Goal: Information Seeking & Learning: Learn about a topic

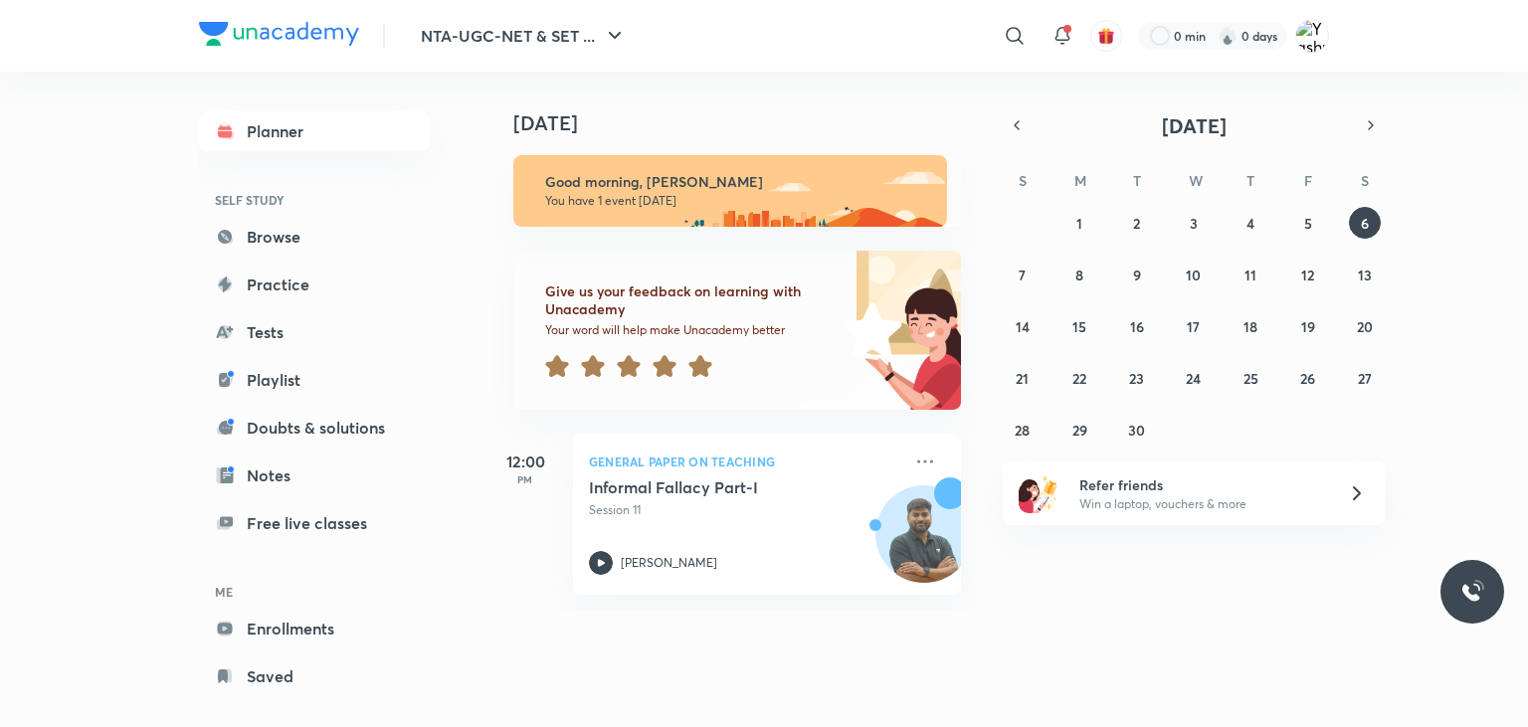
click at [698, 379] on div at bounding box center [700, 367] width 24 height 27
click at [663, 360] on icon at bounding box center [664, 366] width 23 height 22
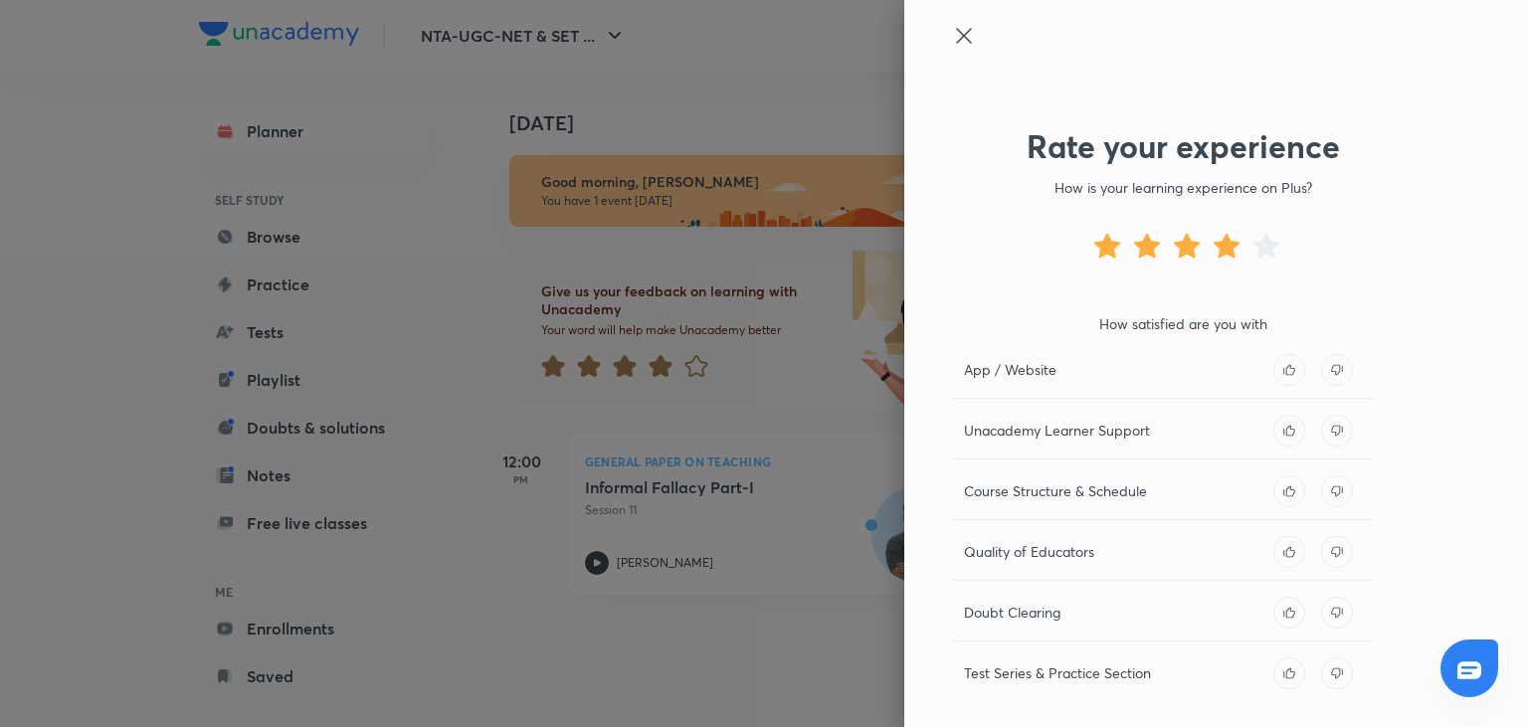
scroll to position [140, 0]
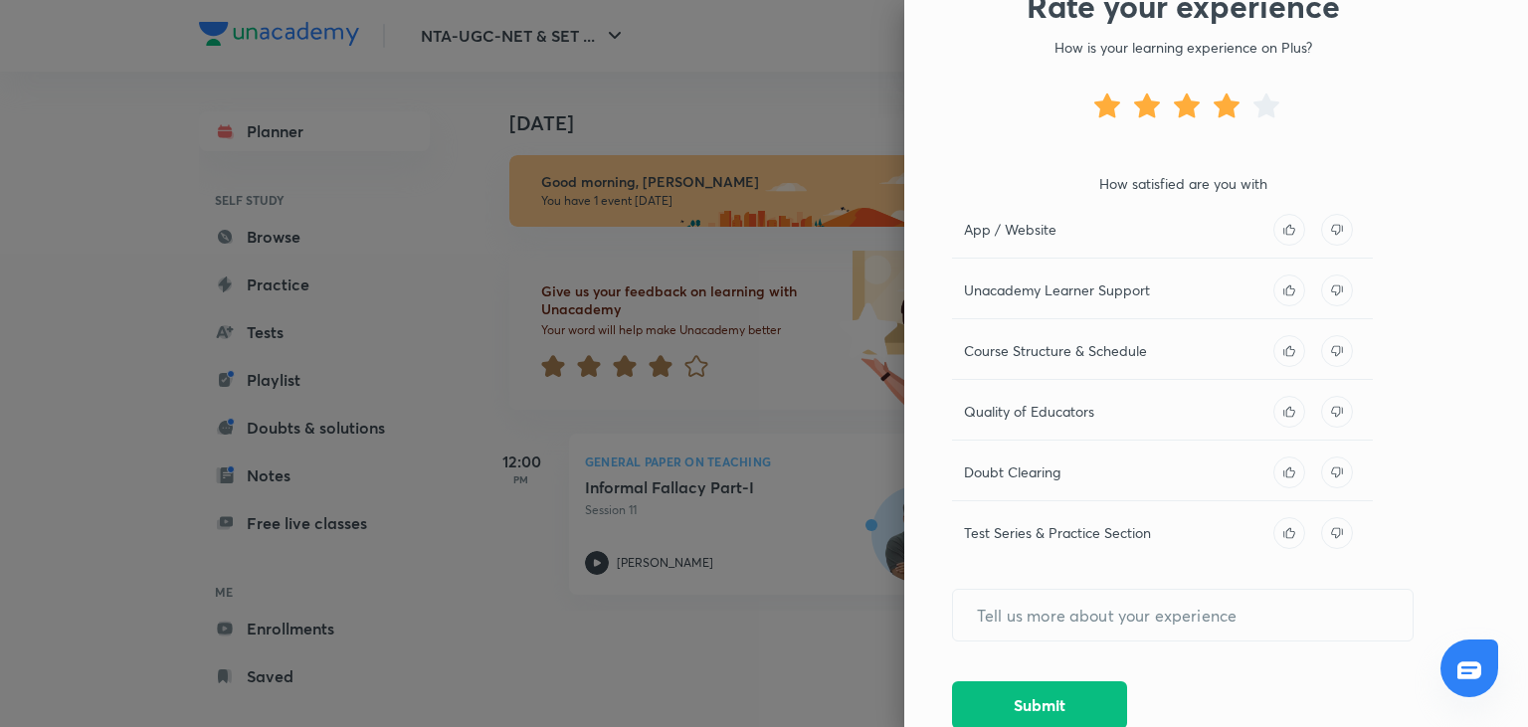
click at [1291, 530] on icon at bounding box center [1288, 532] width 11 height 11
click at [1286, 465] on icon at bounding box center [1289, 473] width 32 height 32
click at [1287, 412] on icon at bounding box center [1289, 412] width 32 height 32
click at [1286, 347] on icon at bounding box center [1289, 351] width 32 height 32
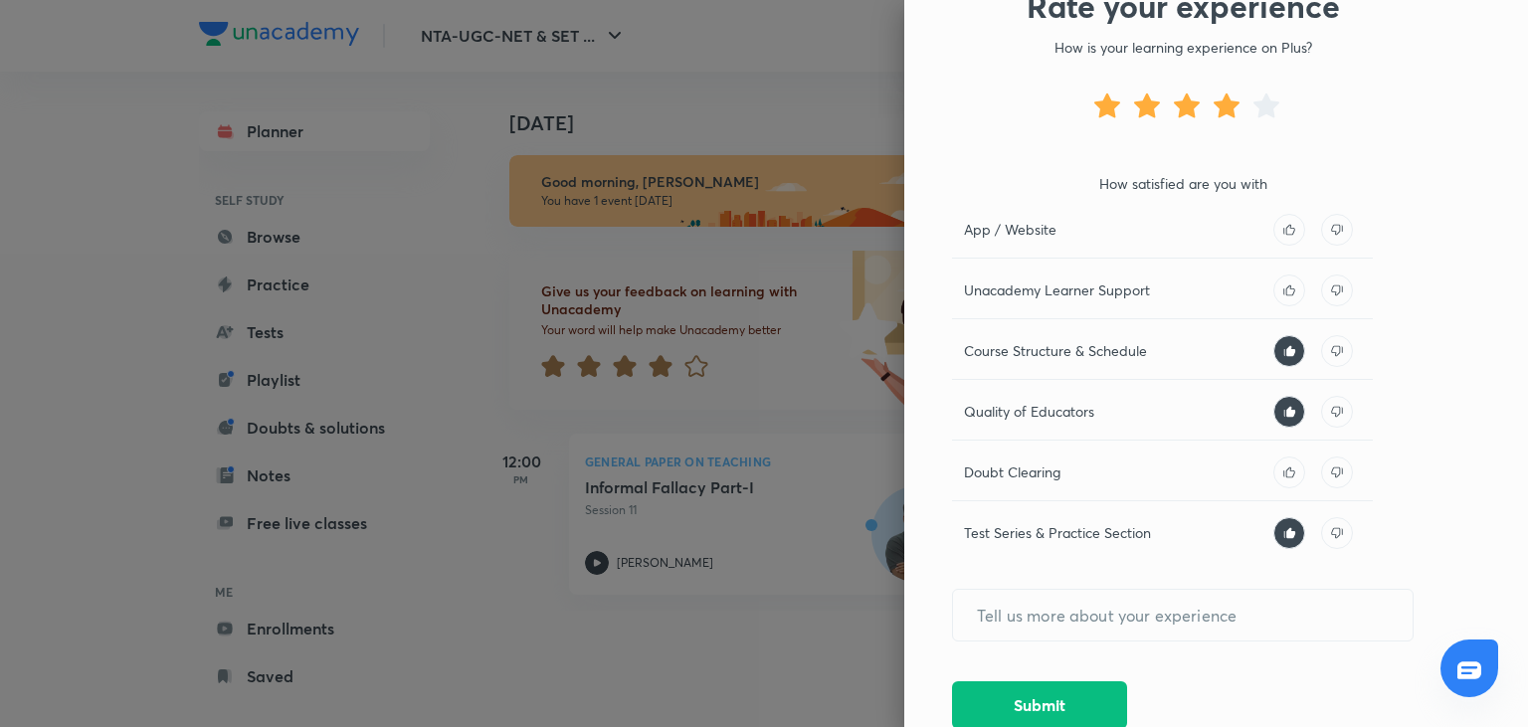
click at [1291, 232] on icon at bounding box center [1289, 230] width 32 height 32
click at [1075, 615] on input "text" at bounding box center [1183, 615] width 460 height 51
type input "i"
click at [1092, 612] on input "i have been using unacadmeyfrom last two years for ugc netpsychology and i must…" at bounding box center [1183, 615] width 460 height 51
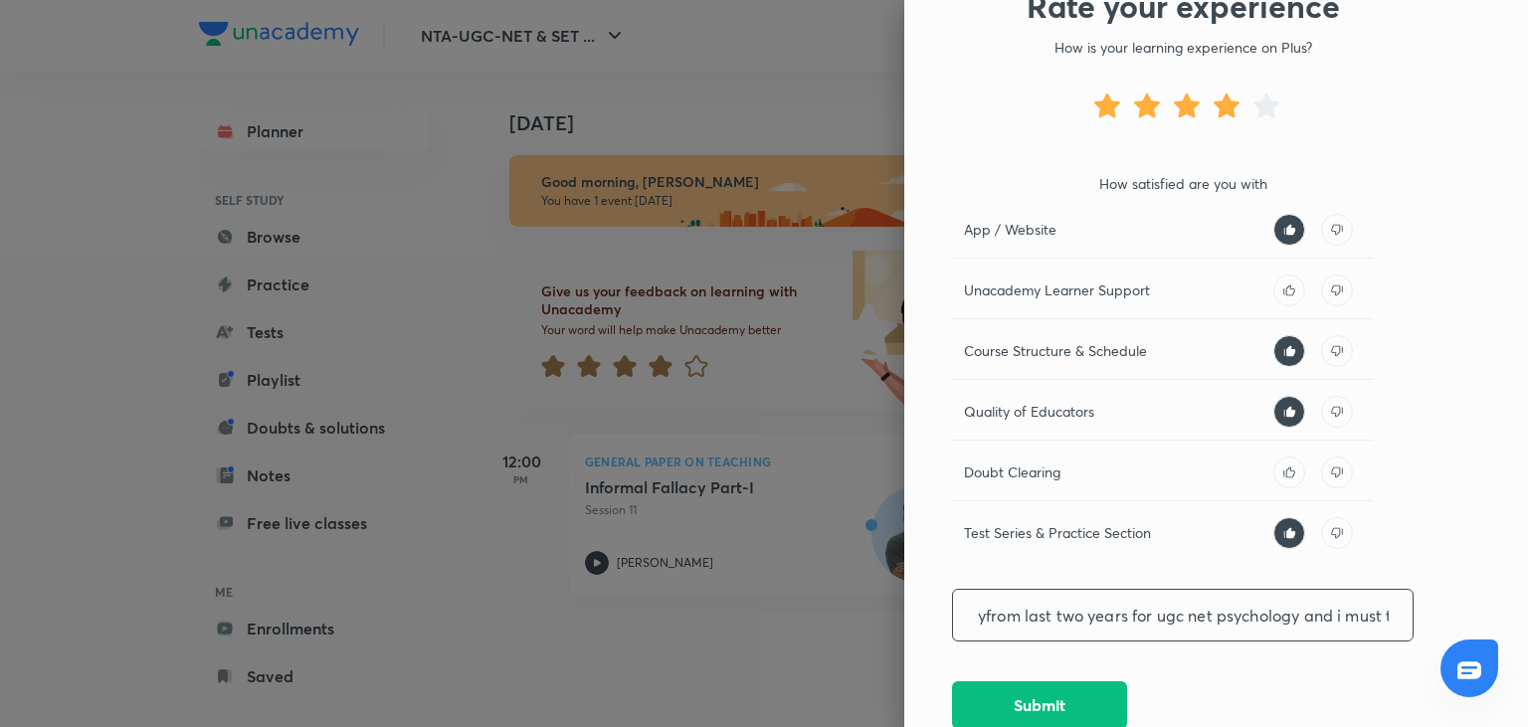
scroll to position [0, 210]
click at [989, 616] on input "i have been using unacadmeyfrom last two years for ugc net psychology and i mus…" at bounding box center [1183, 615] width 460 height 51
click at [1389, 619] on input "i have been using unacadmey from last two years for ugc net psychology and i mu…" at bounding box center [1183, 615] width 460 height 51
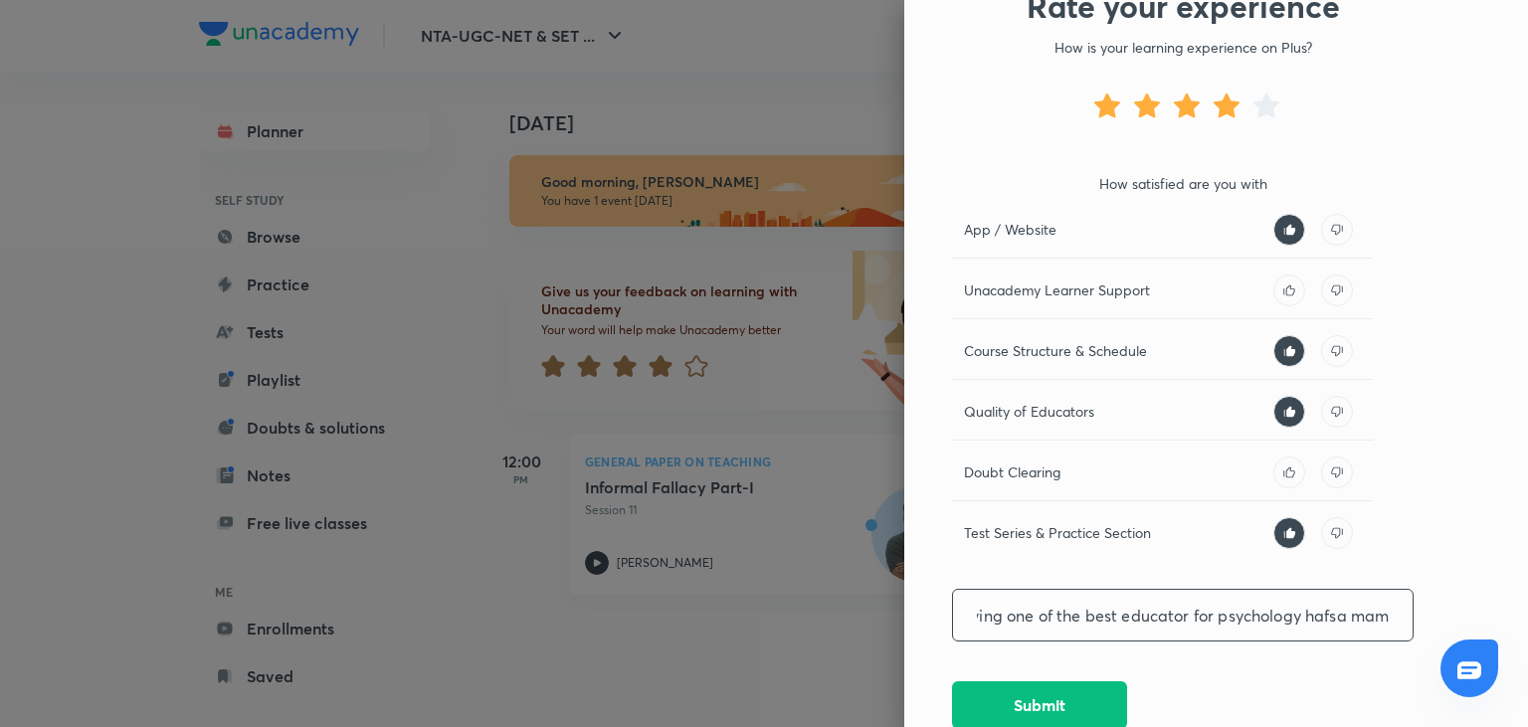
type input "i have been using unacadmey from last two years for ugc net psychology and i mu…"
click at [1052, 706] on button "Submit" at bounding box center [1039, 703] width 175 height 48
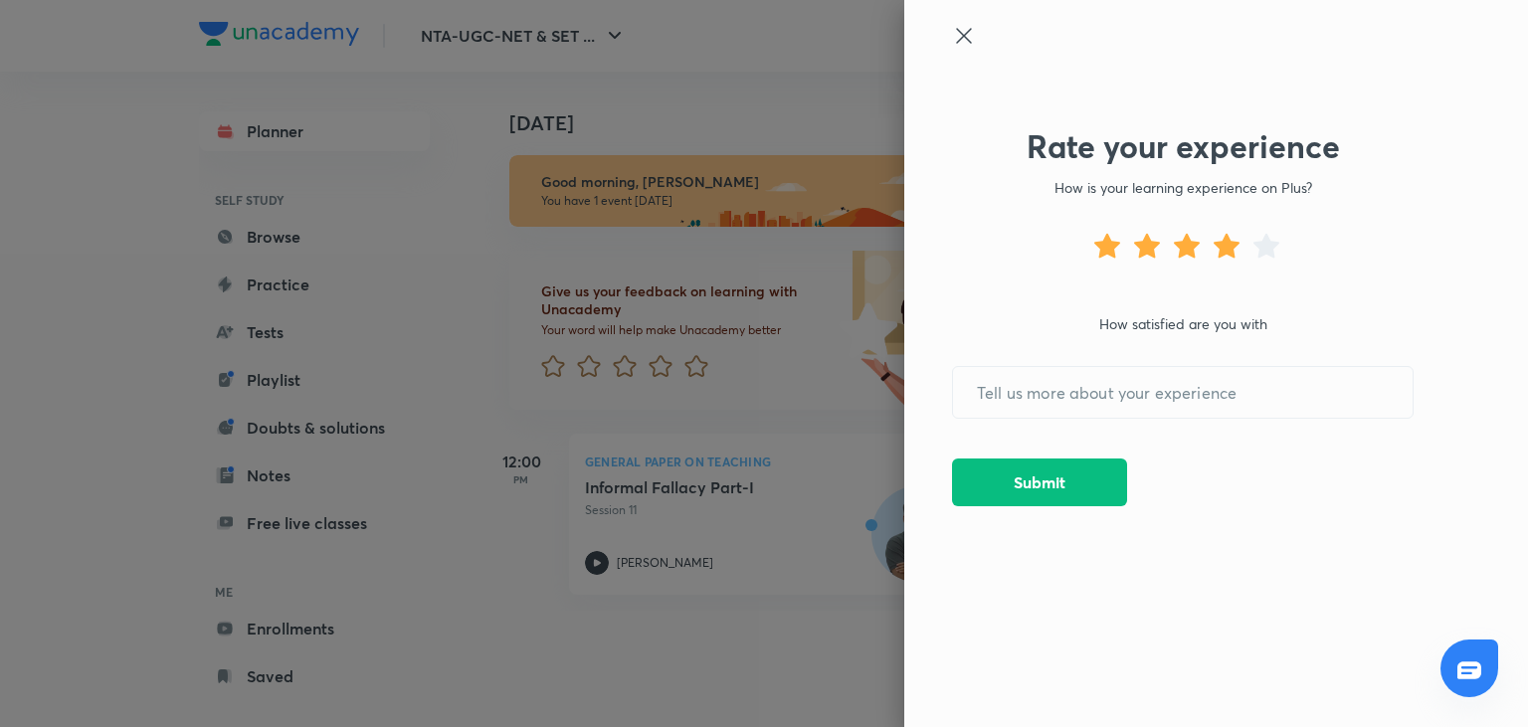
scroll to position [0, 0]
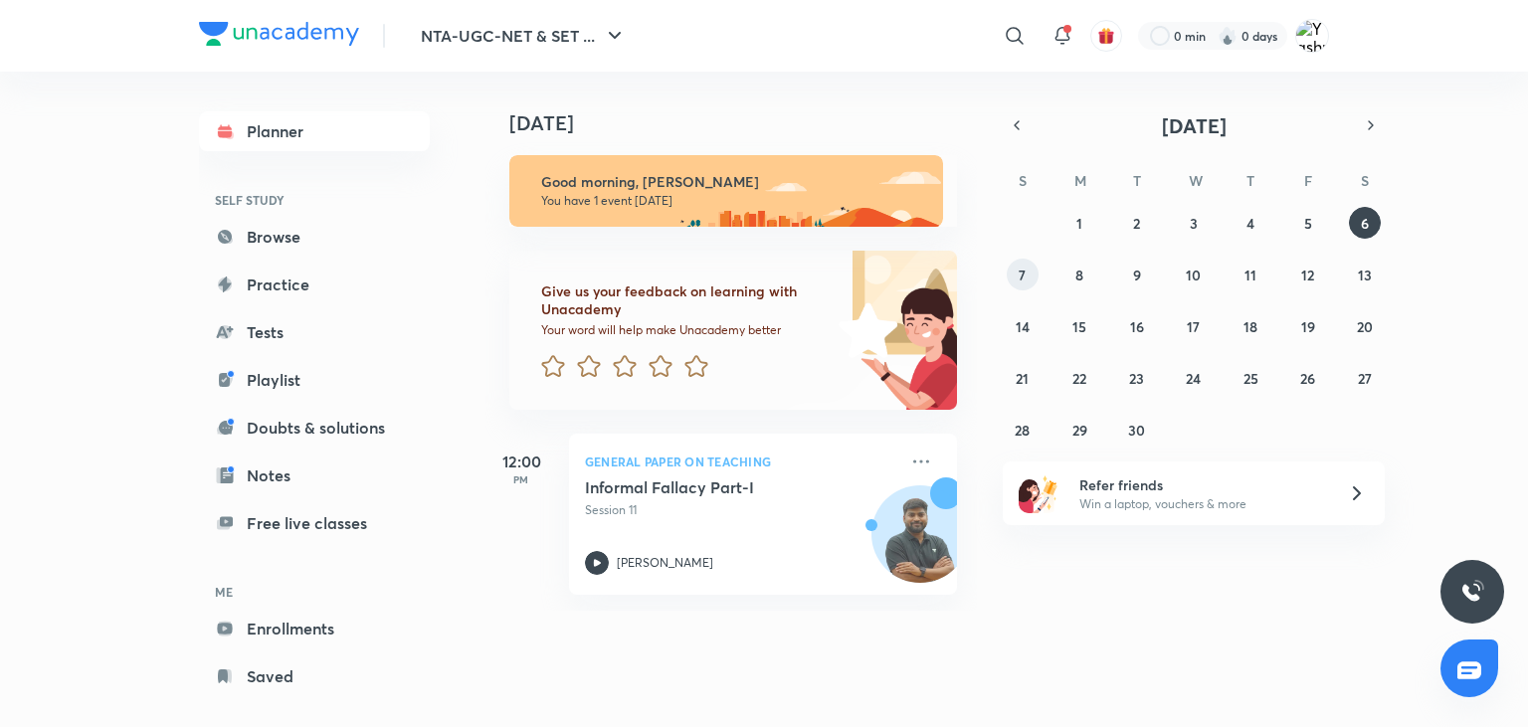
click at [1012, 270] on button "7" at bounding box center [1023, 275] width 32 height 32
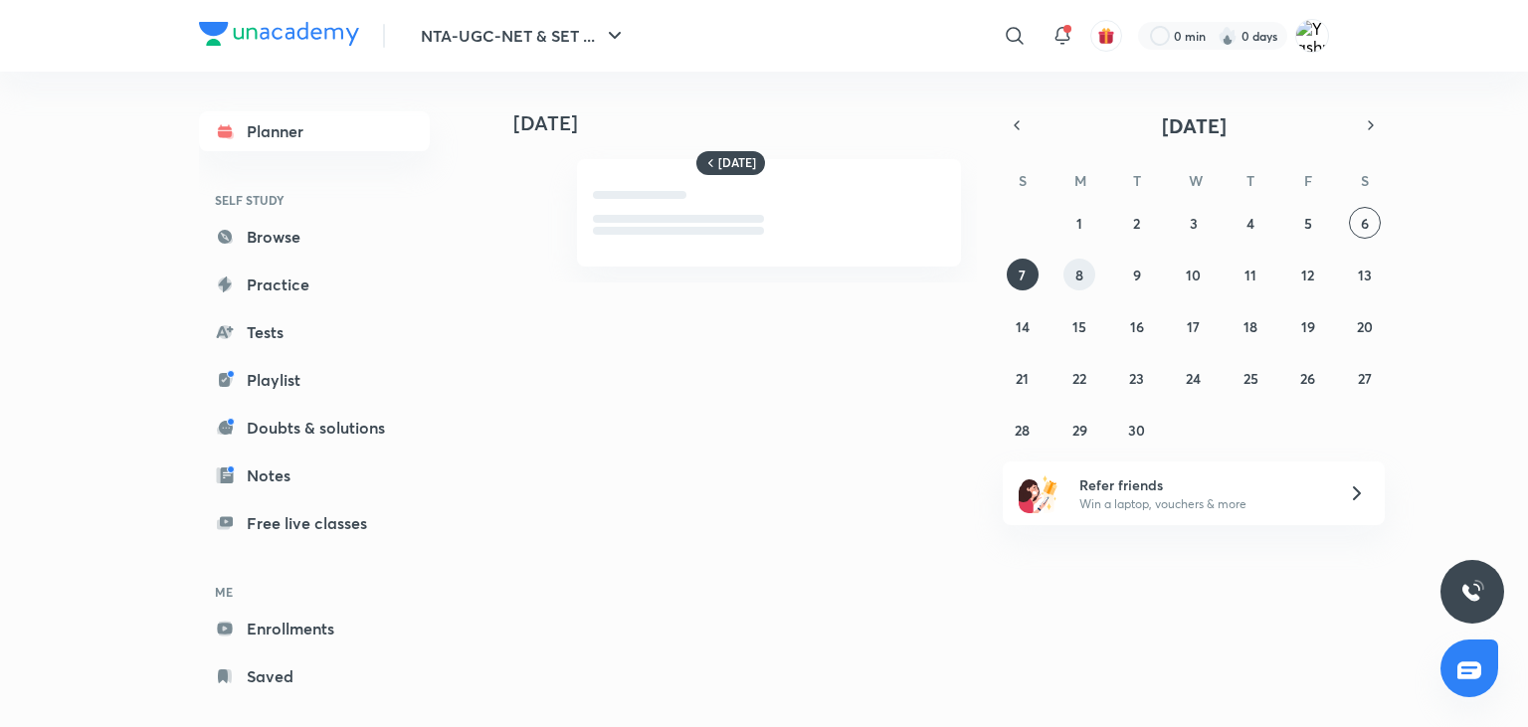
click at [1082, 277] on abbr "8" at bounding box center [1079, 275] width 8 height 19
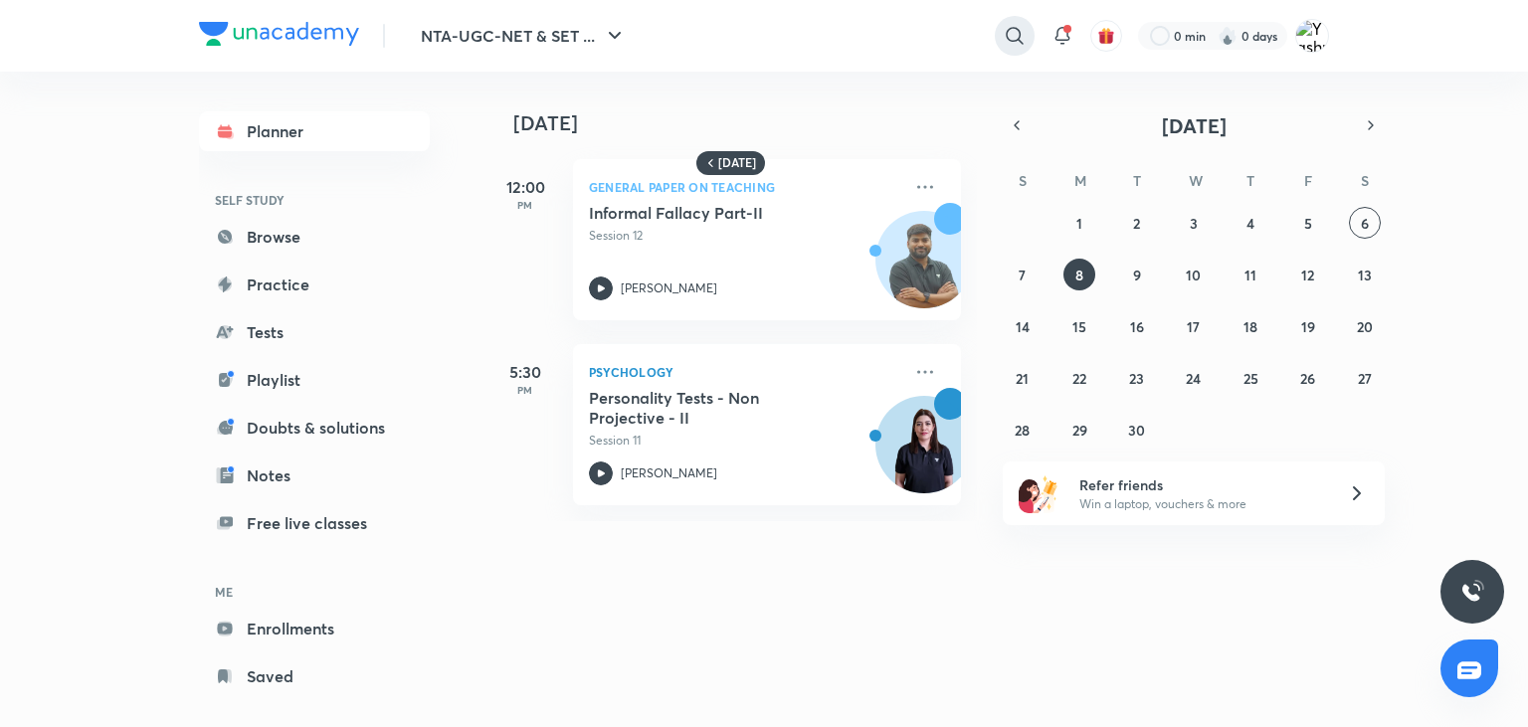
click at [1001, 33] on div at bounding box center [1015, 36] width 40 height 40
type input "hafsa"
click at [782, 141] on p "26K followers • 969 courses" at bounding box center [805, 141] width 148 height 18
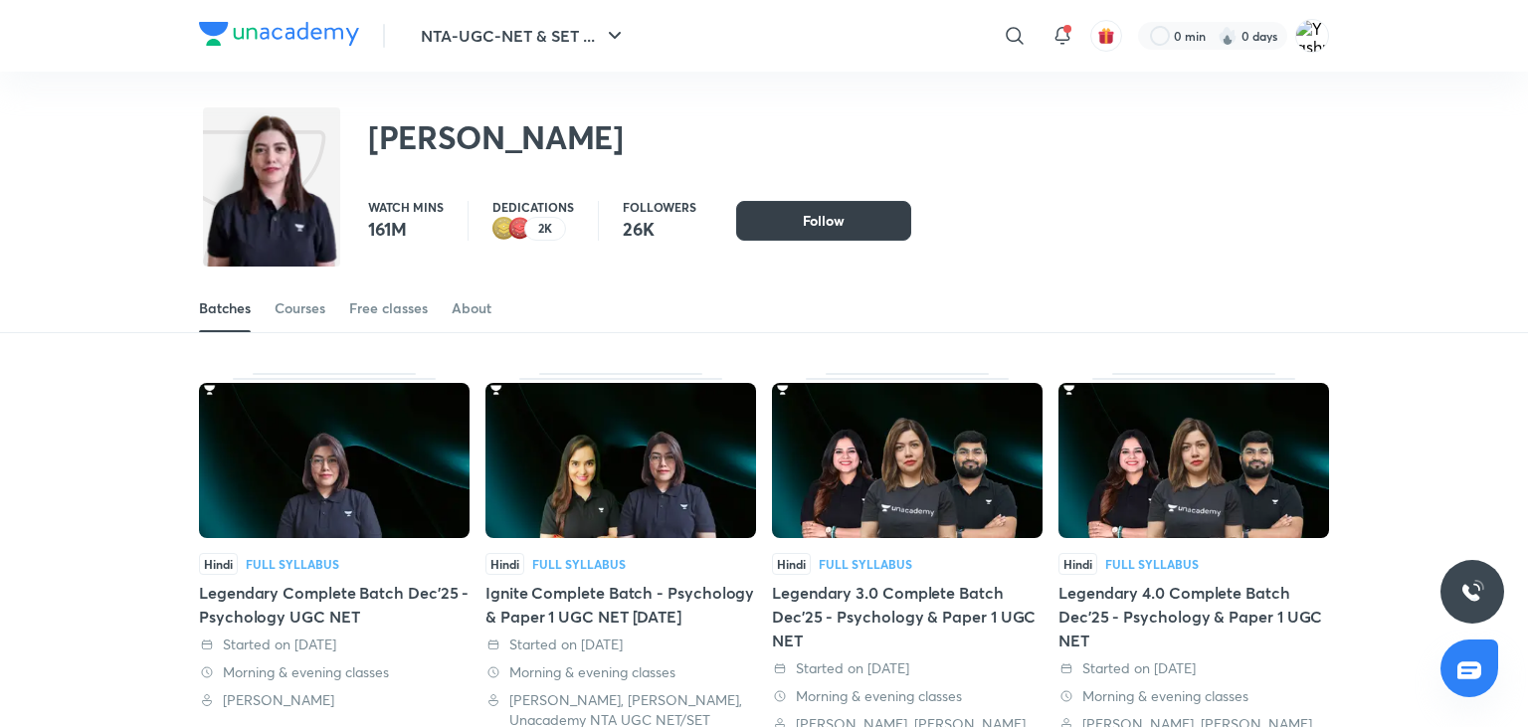
click at [804, 215] on span "Follow" at bounding box center [824, 221] width 42 height 20
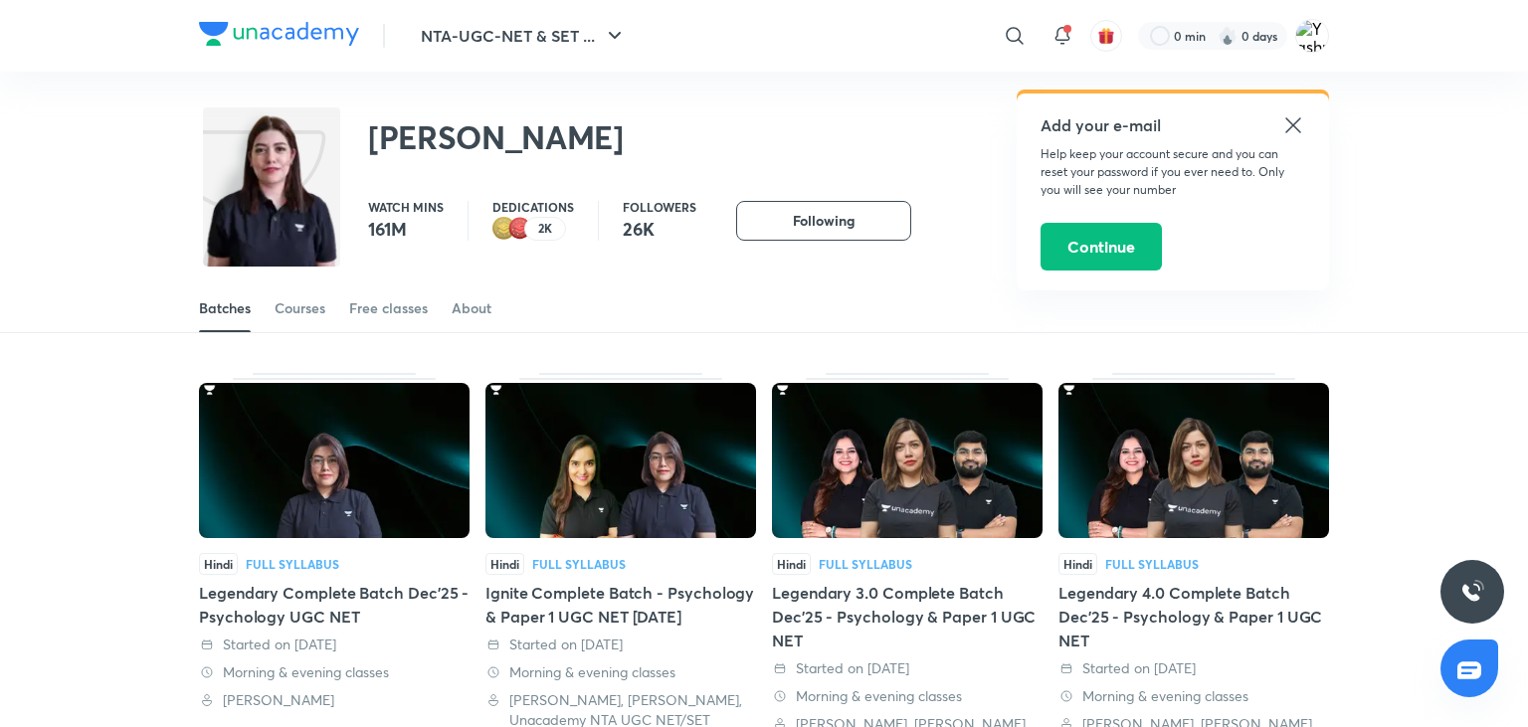
click at [1297, 123] on icon at bounding box center [1293, 125] width 24 height 24
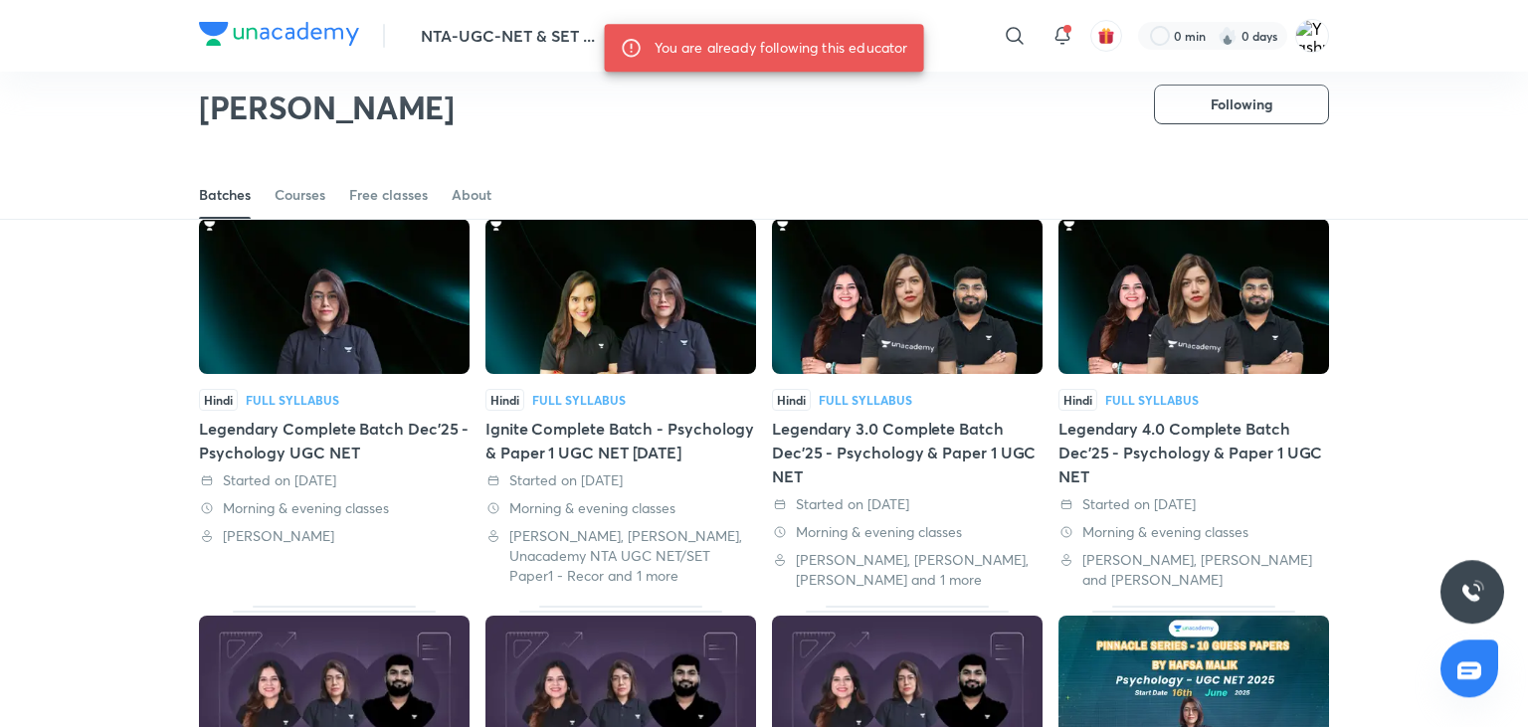
scroll to position [92, 0]
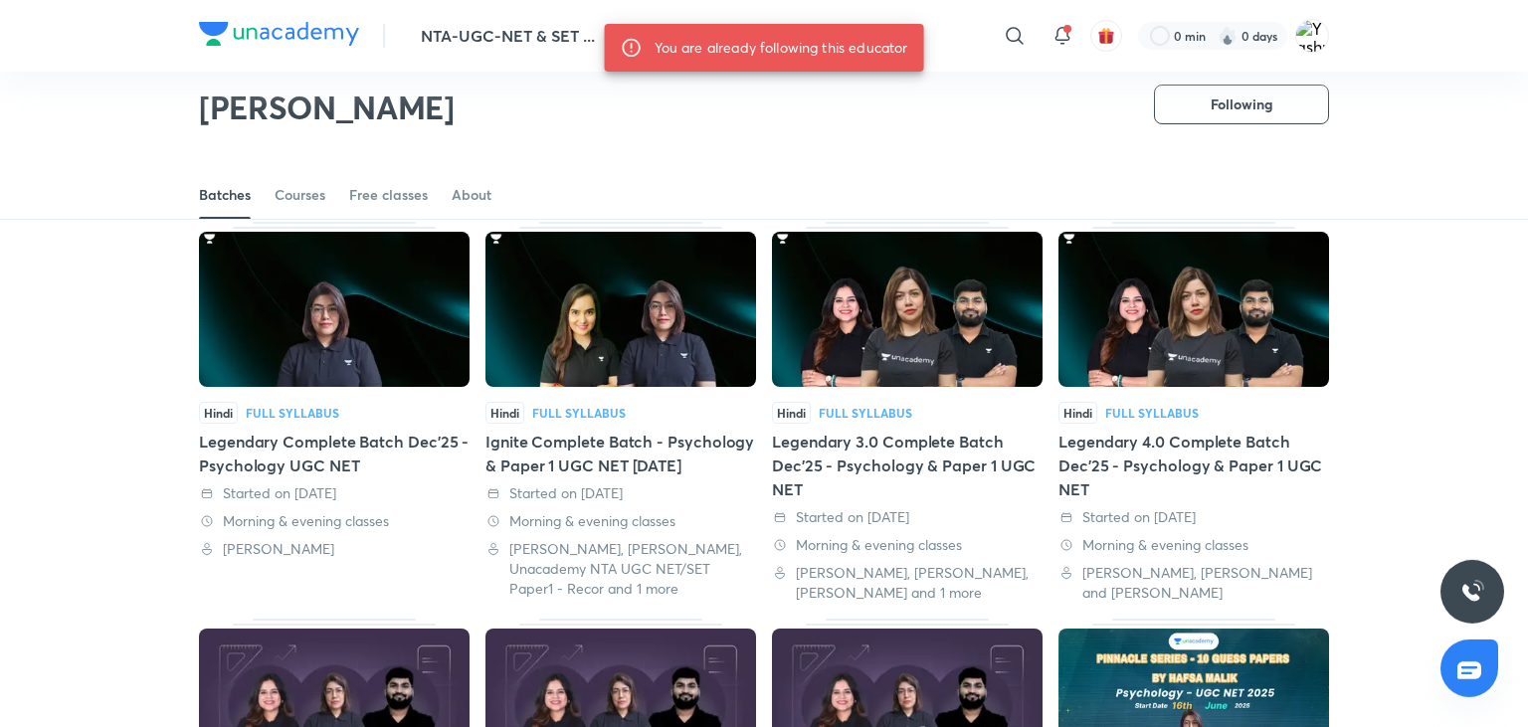
click at [316, 382] on img at bounding box center [334, 309] width 271 height 155
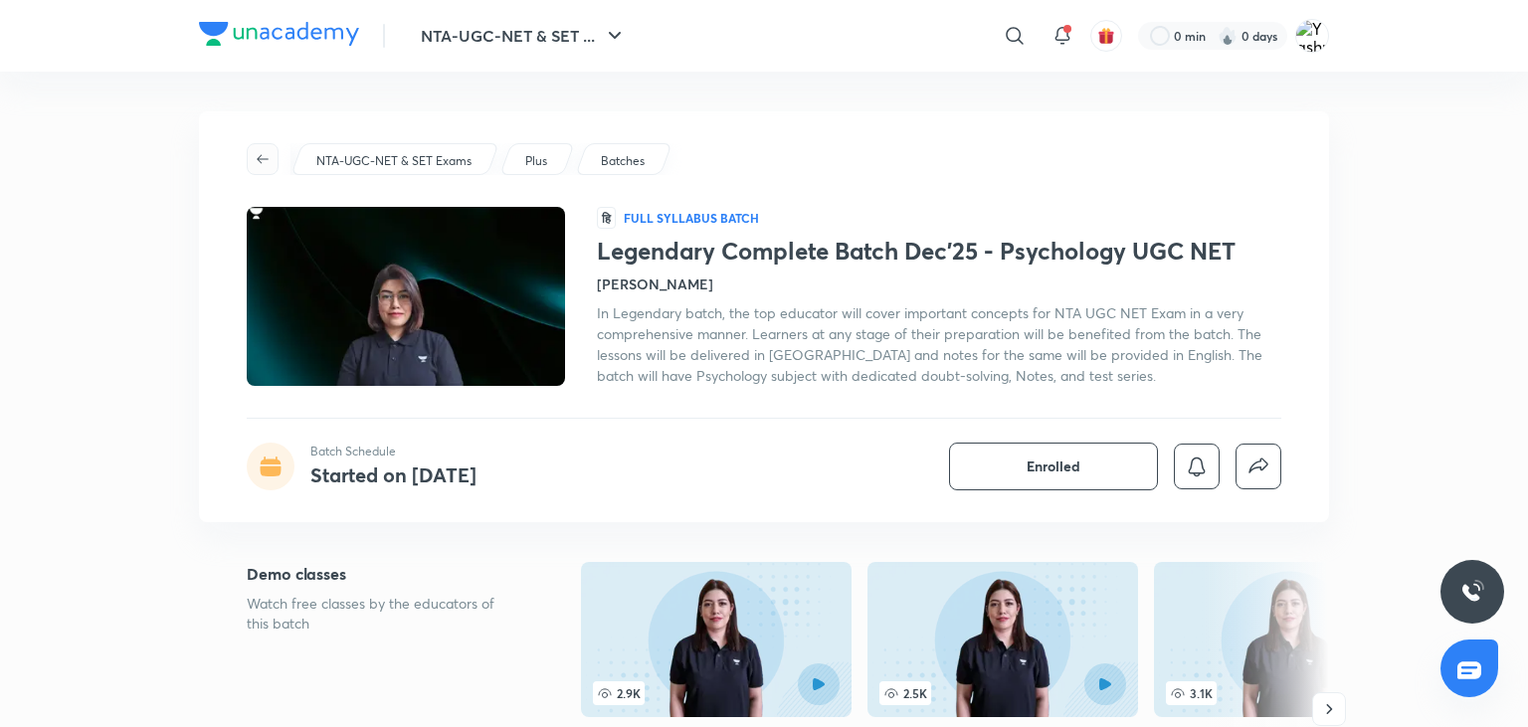
click at [249, 157] on span "button" at bounding box center [263, 159] width 30 height 16
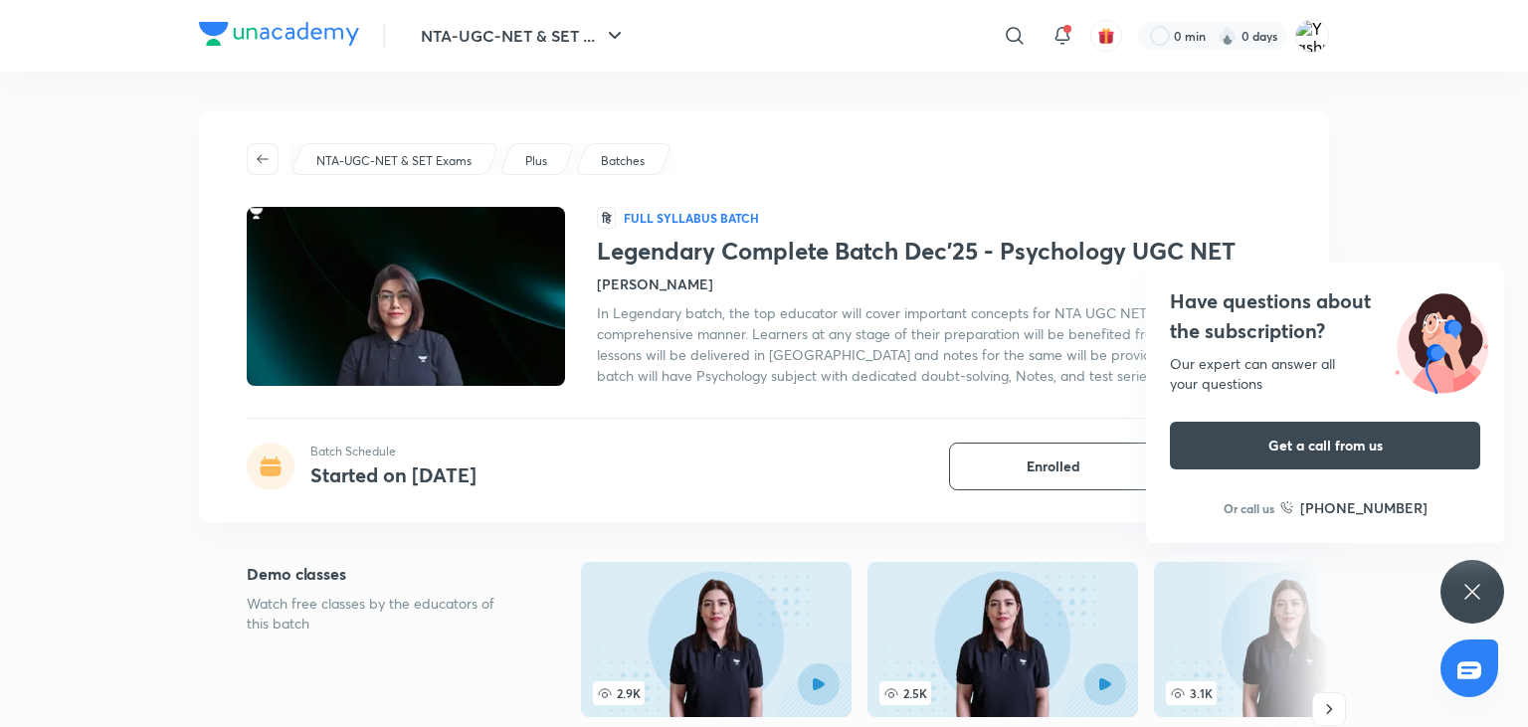
scroll to position [306, 0]
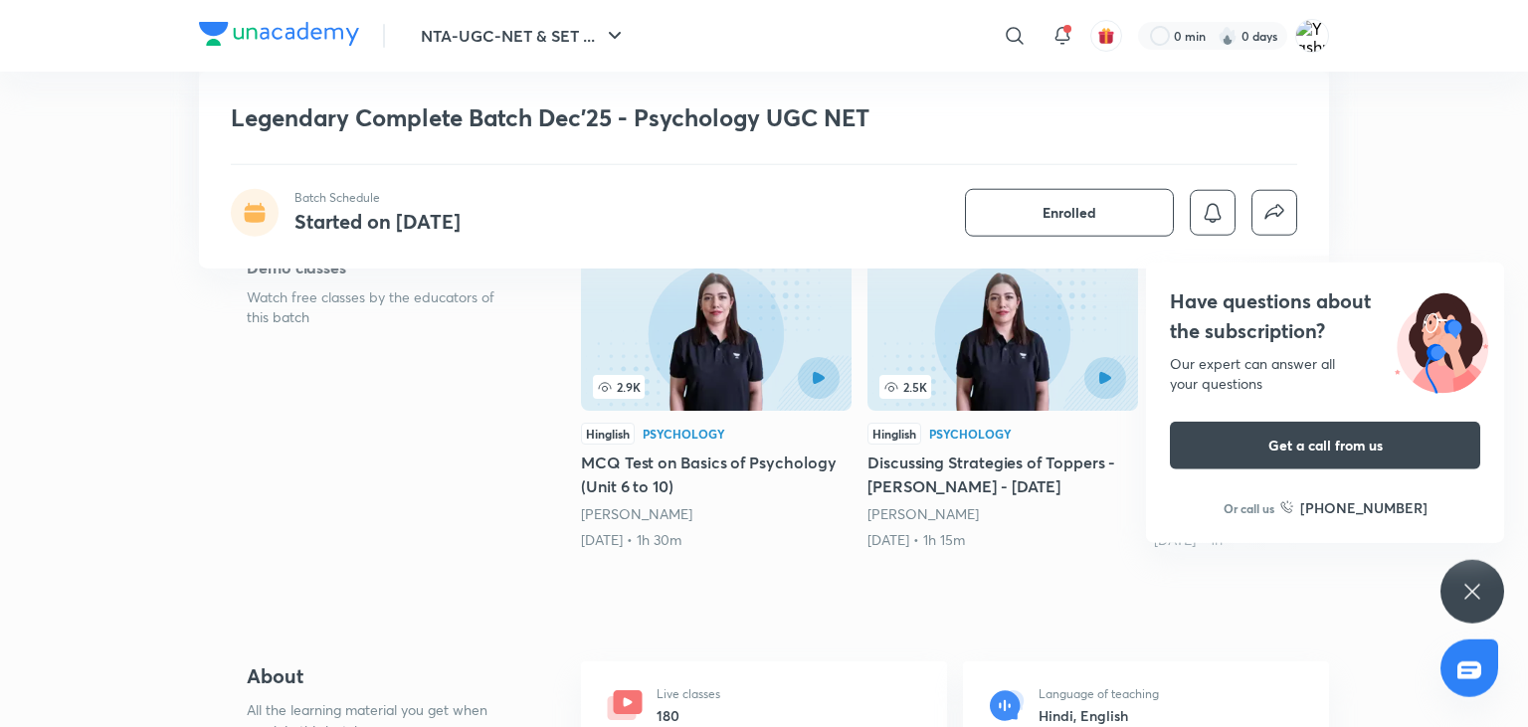
click at [1470, 572] on div "Have questions about the subscription? Our expert can answer all your questions…" at bounding box center [1472, 592] width 64 height 64
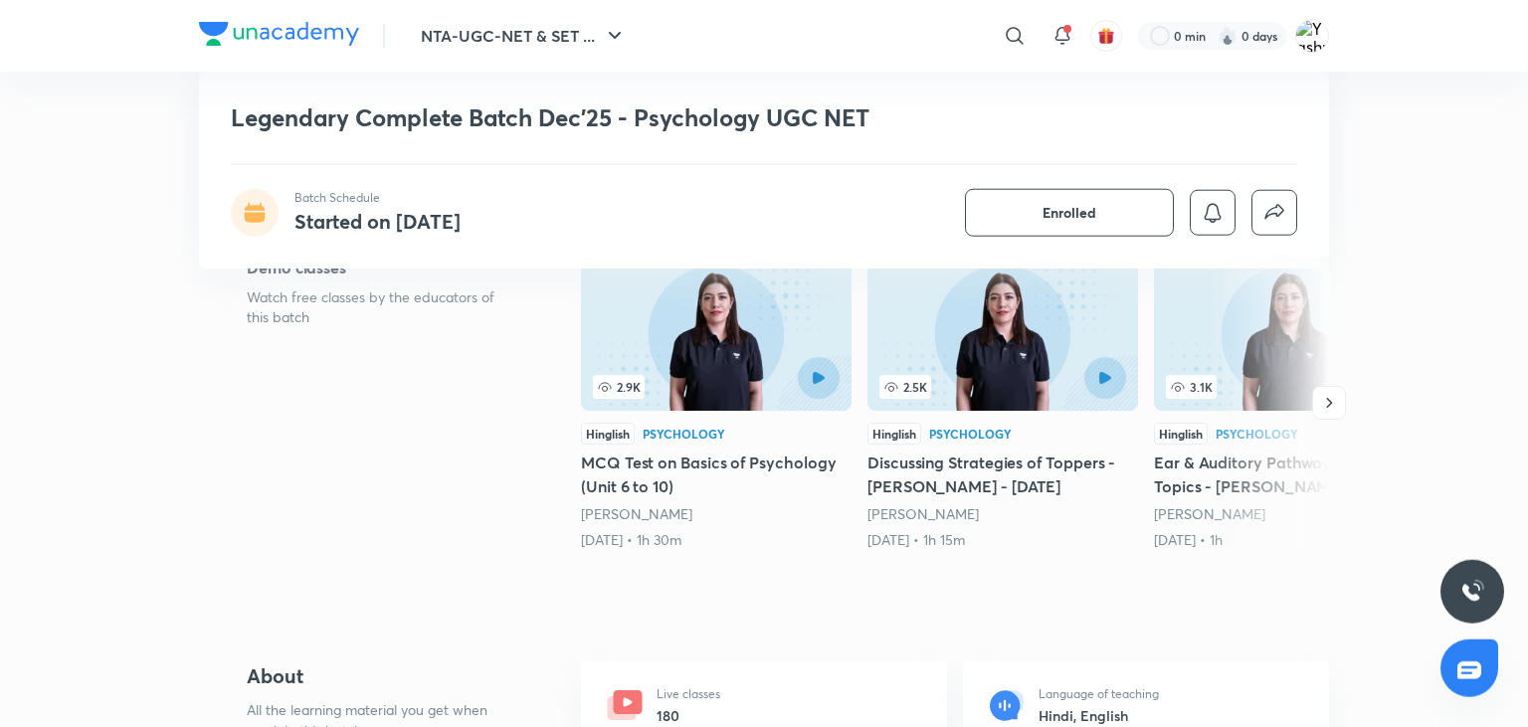
click at [1470, 572] on div at bounding box center [1472, 592] width 64 height 64
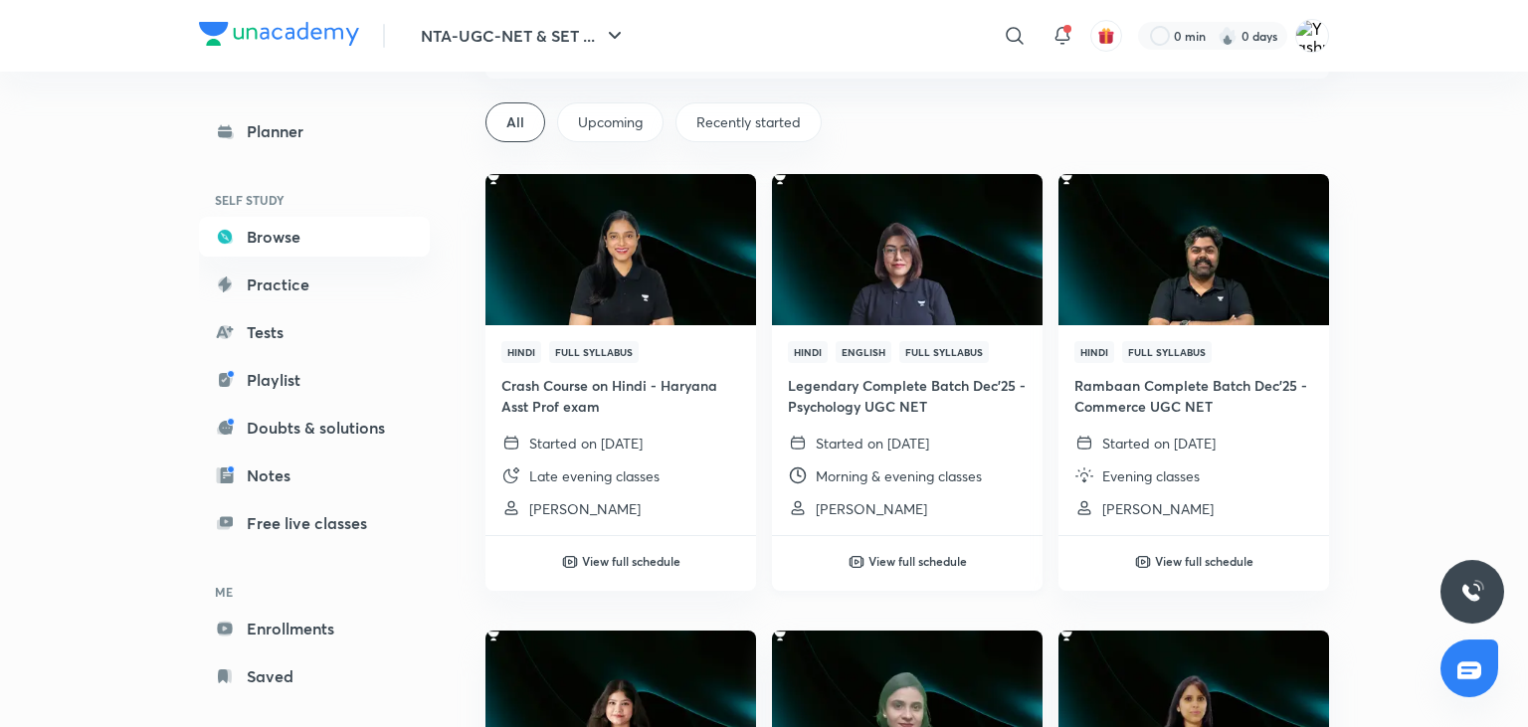
scroll to position [113, 0]
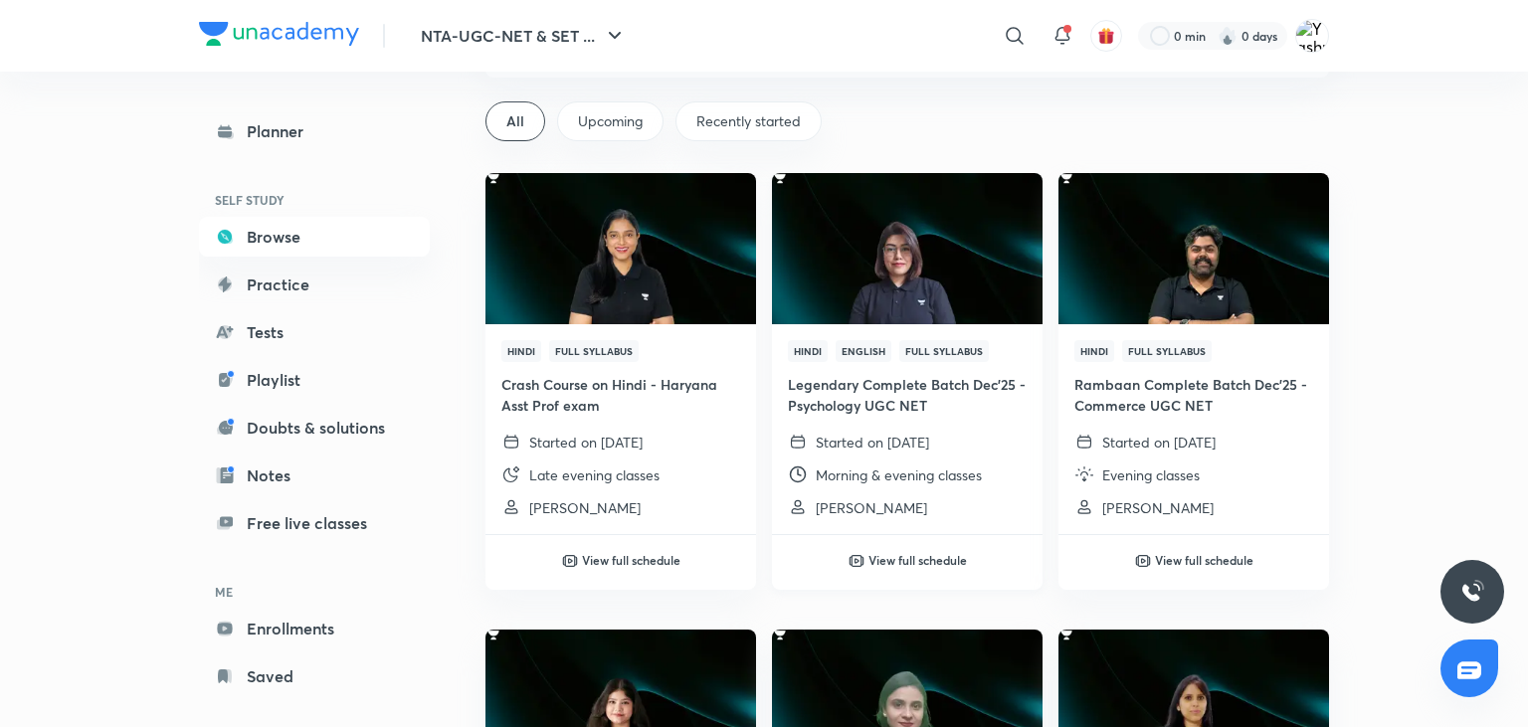
click at [879, 563] on h6 "View full schedule" at bounding box center [917, 560] width 98 height 18
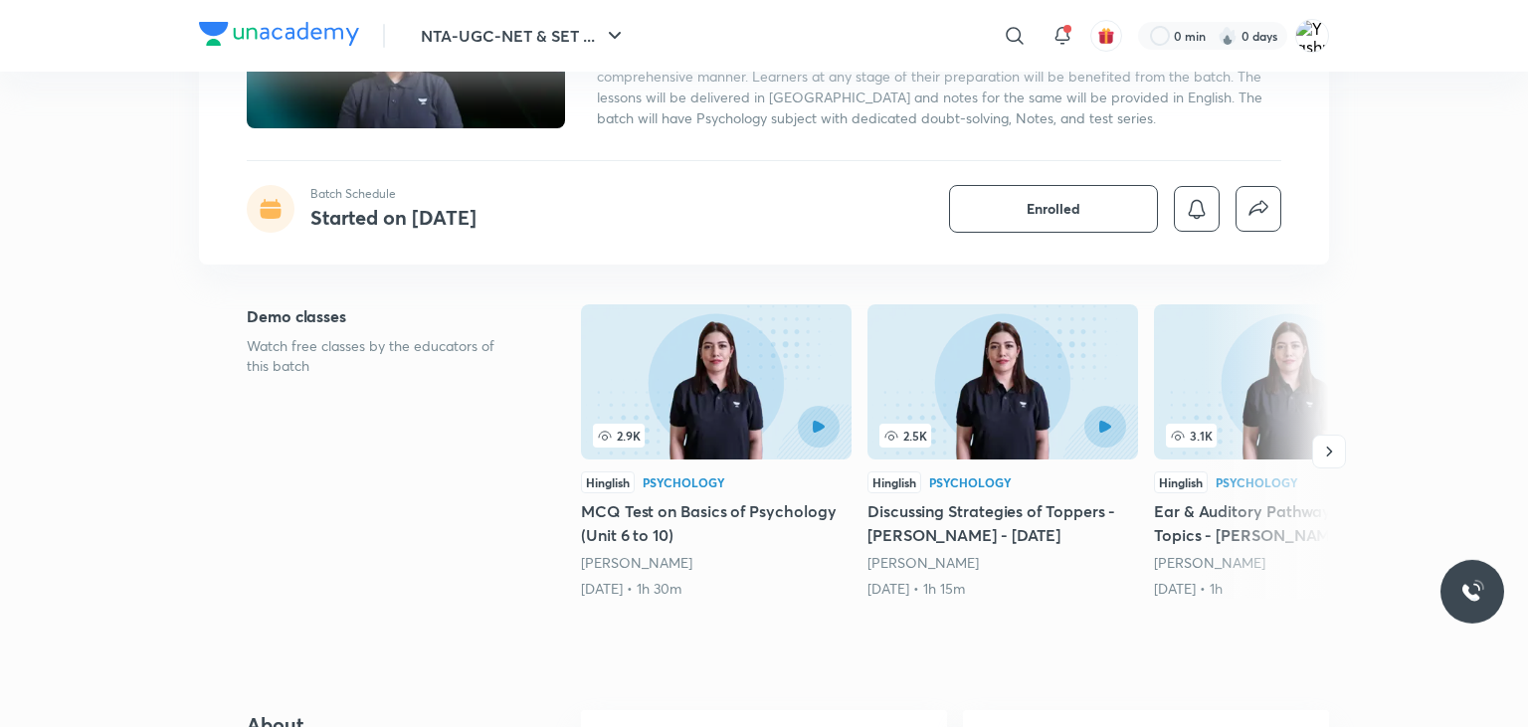
scroll to position [259, 0]
click at [1323, 457] on icon "button" at bounding box center [1329, 451] width 20 height 20
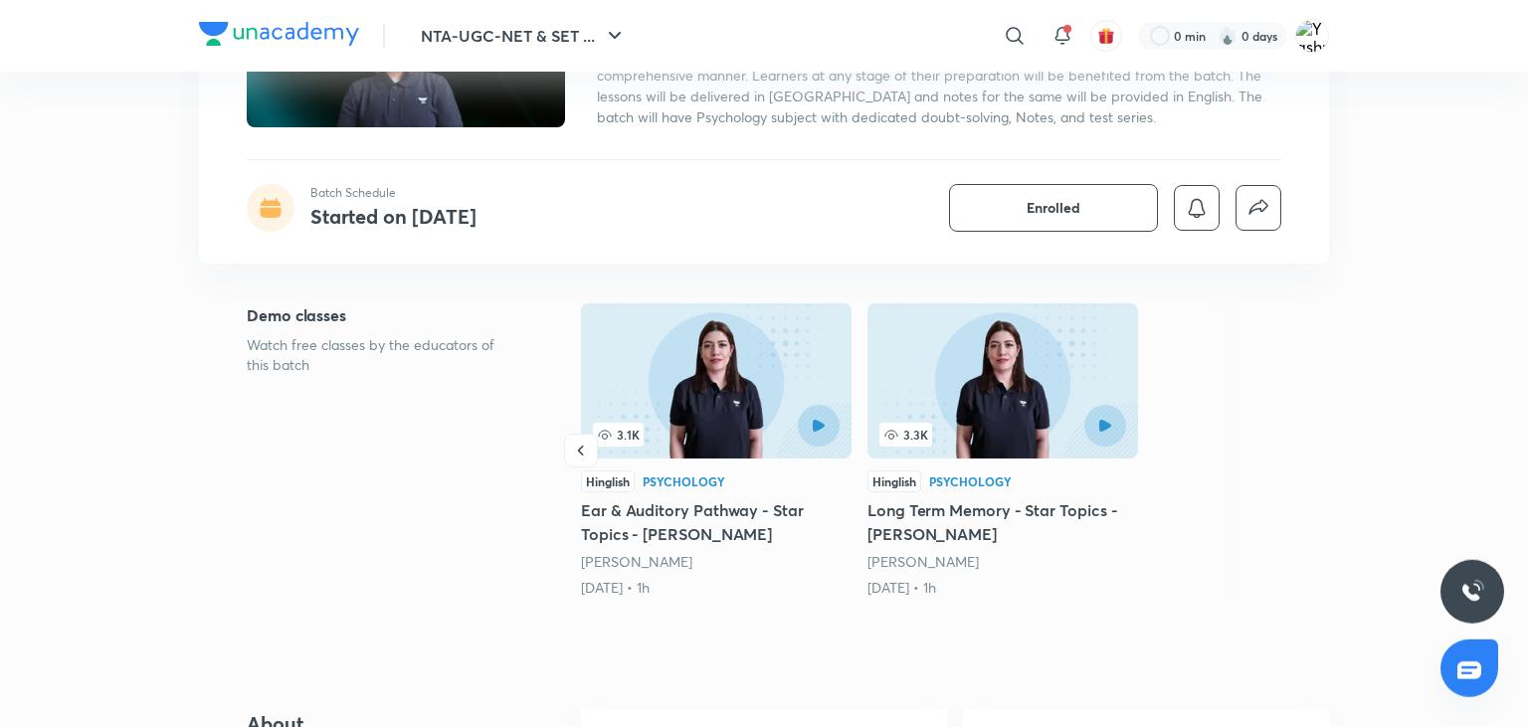
click at [1323, 457] on div at bounding box center [1265, 450] width 127 height 294
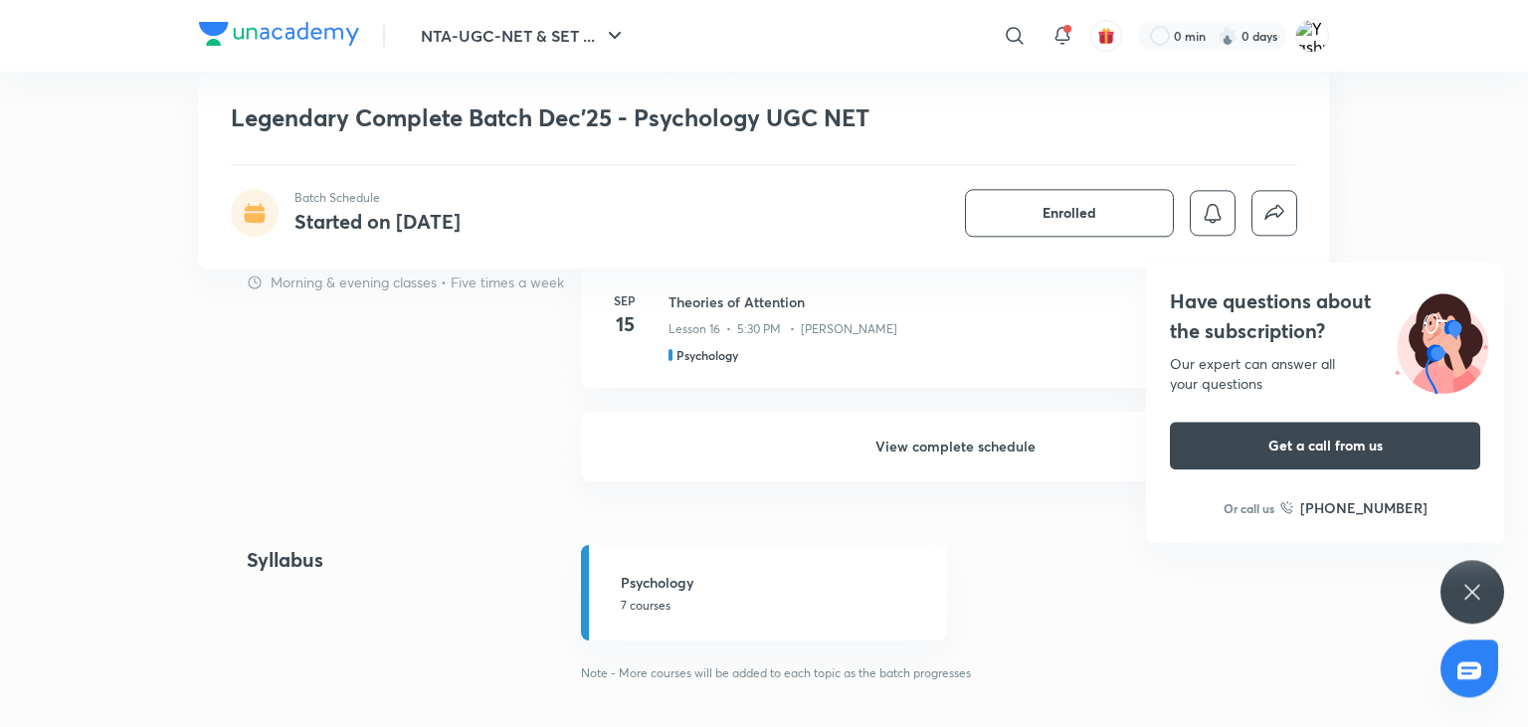
scroll to position [1648, 0]
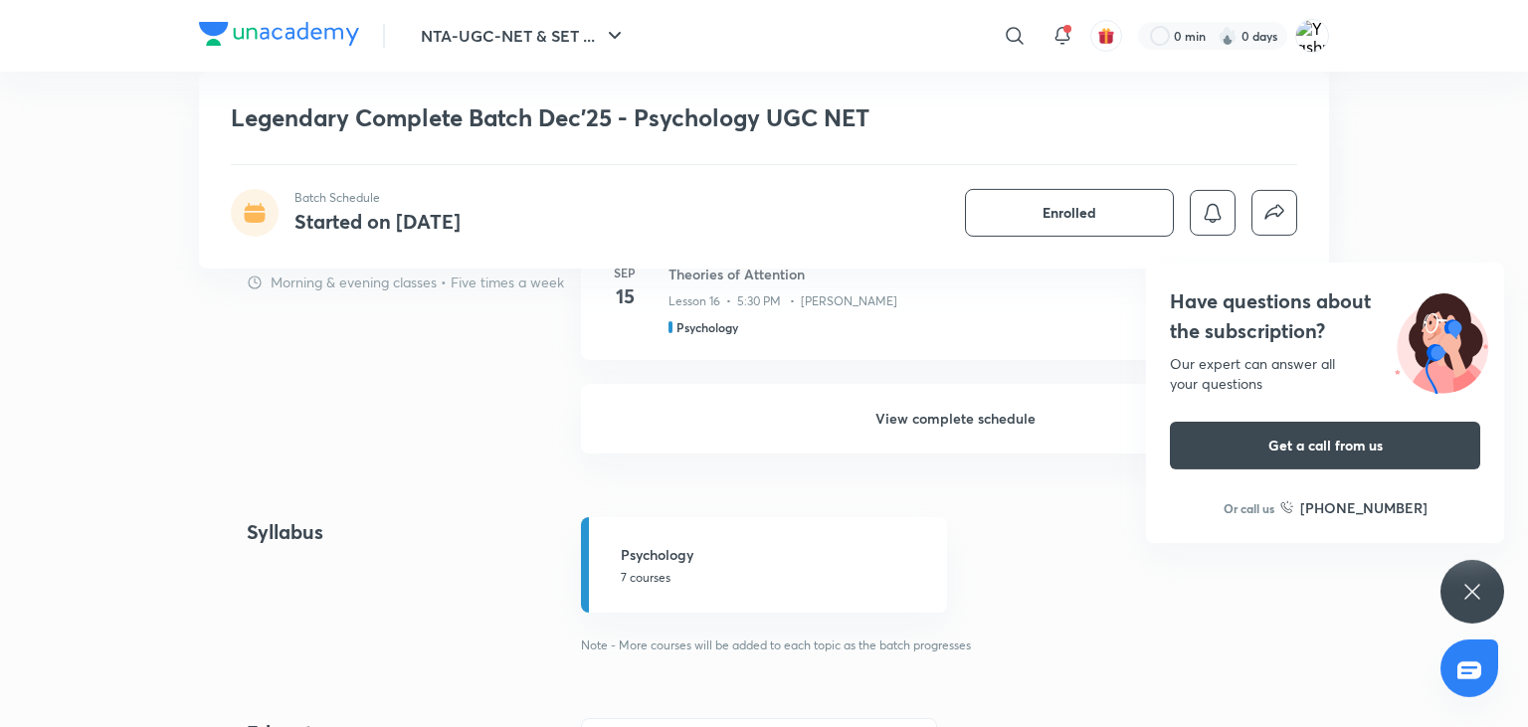
click at [922, 411] on h6 "View complete schedule" at bounding box center [955, 419] width 748 height 70
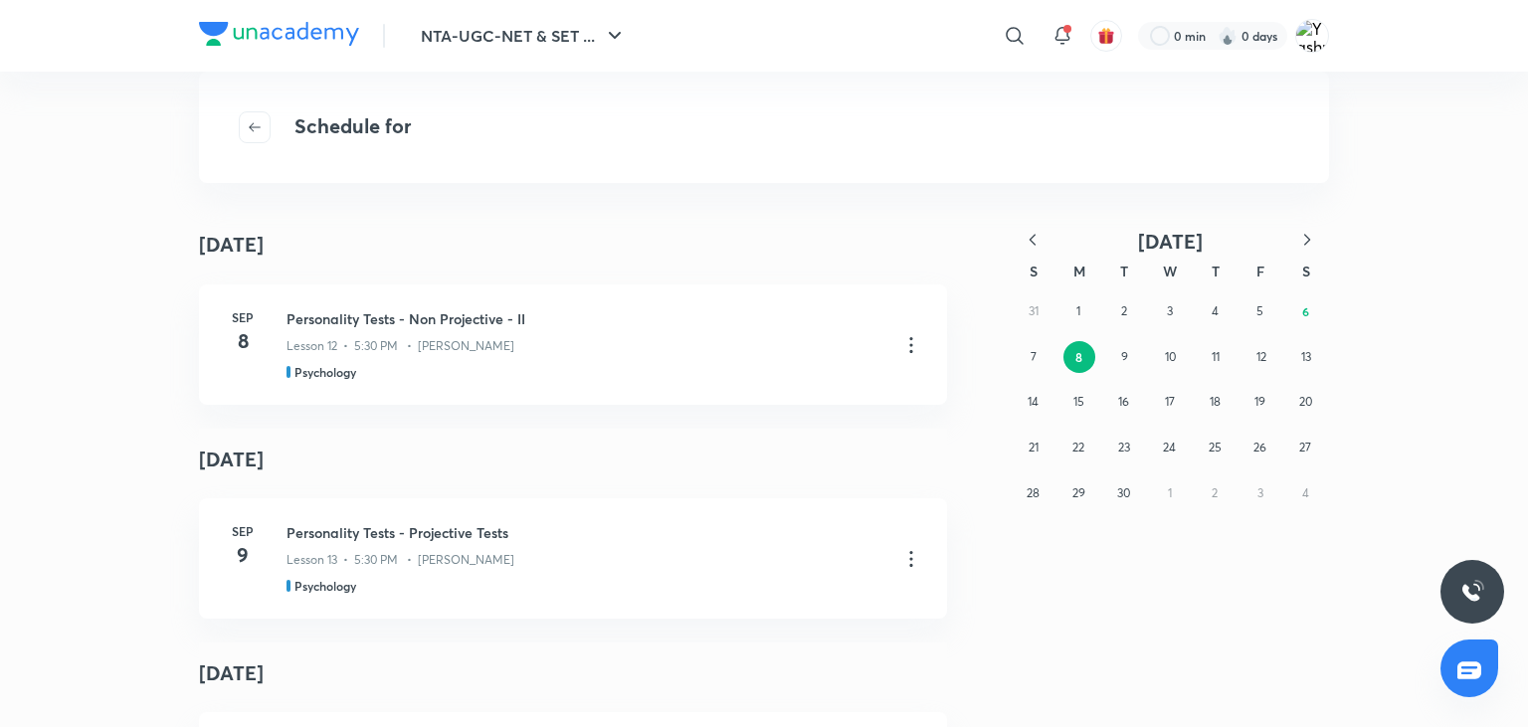
click at [1032, 237] on icon "button" at bounding box center [1032, 239] width 6 height 11
click at [1070, 488] on button "25" at bounding box center [1078, 493] width 32 height 32
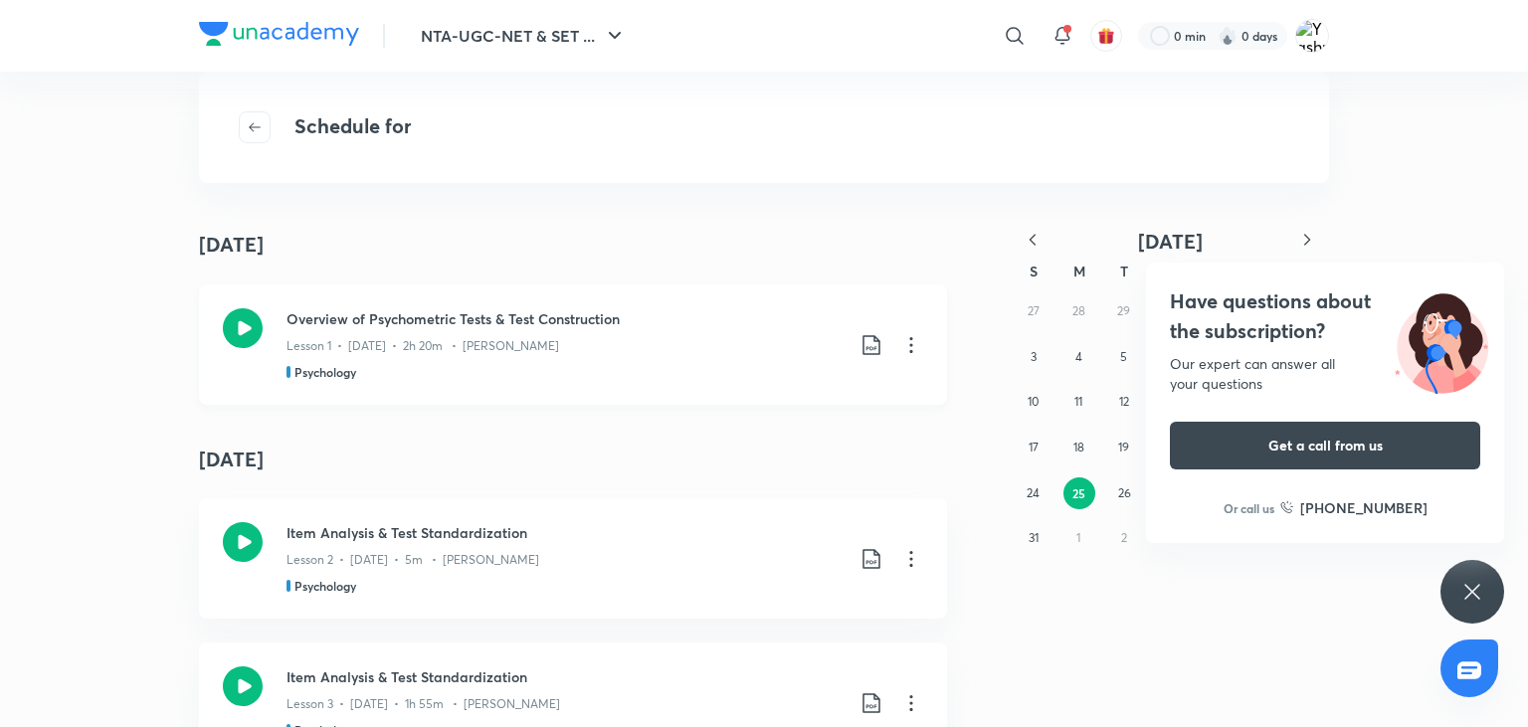
click at [237, 331] on icon at bounding box center [243, 328] width 40 height 40
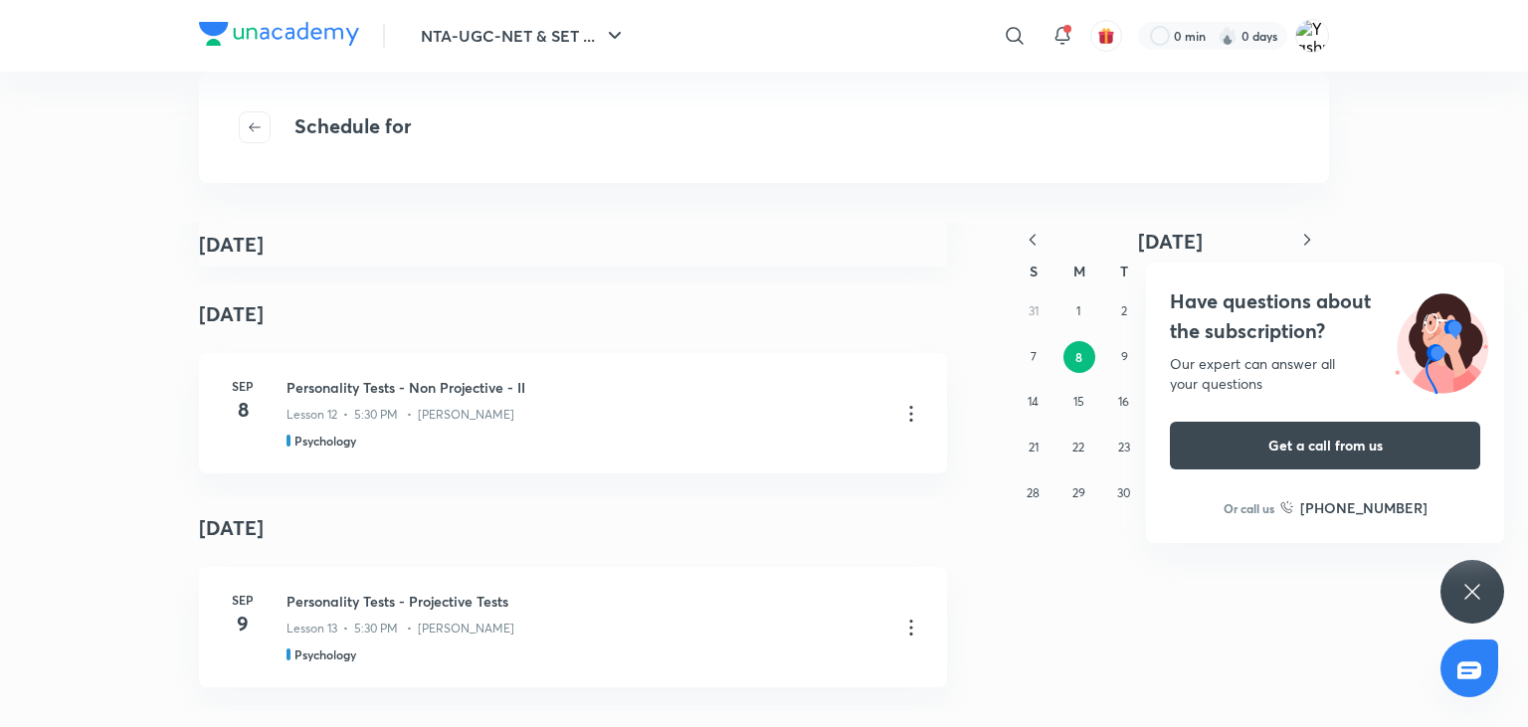
scroll to position [2626, 0]
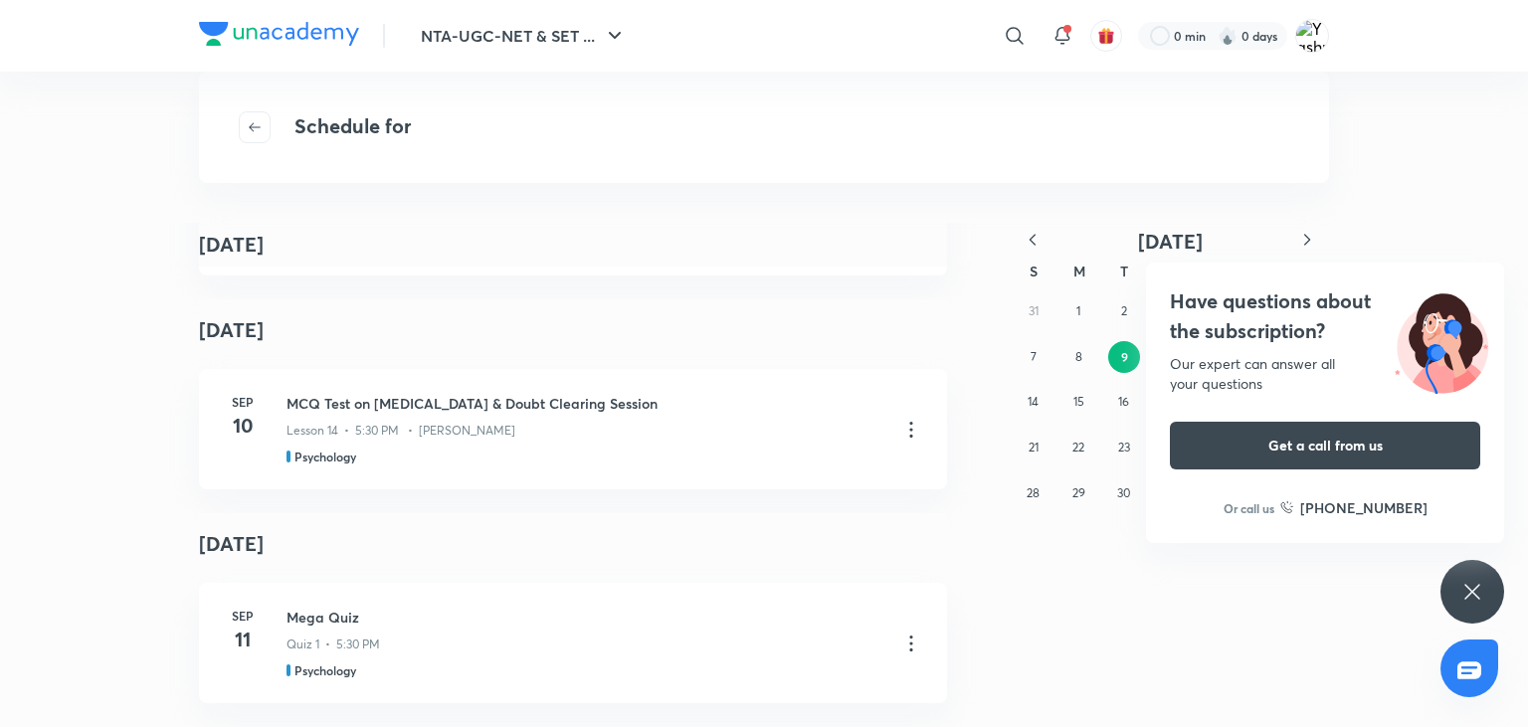
click at [1469, 583] on icon at bounding box center [1472, 592] width 24 height 24
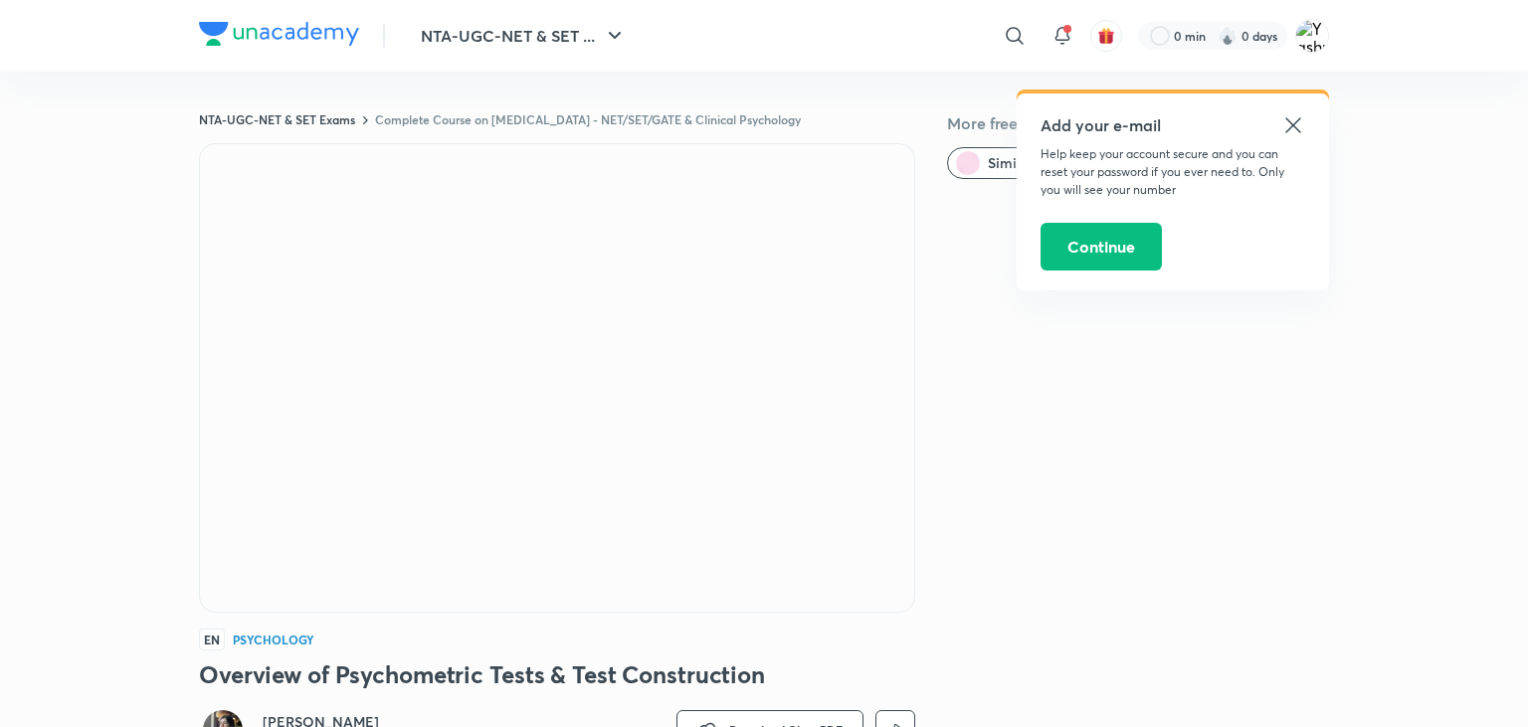
scroll to position [17, 0]
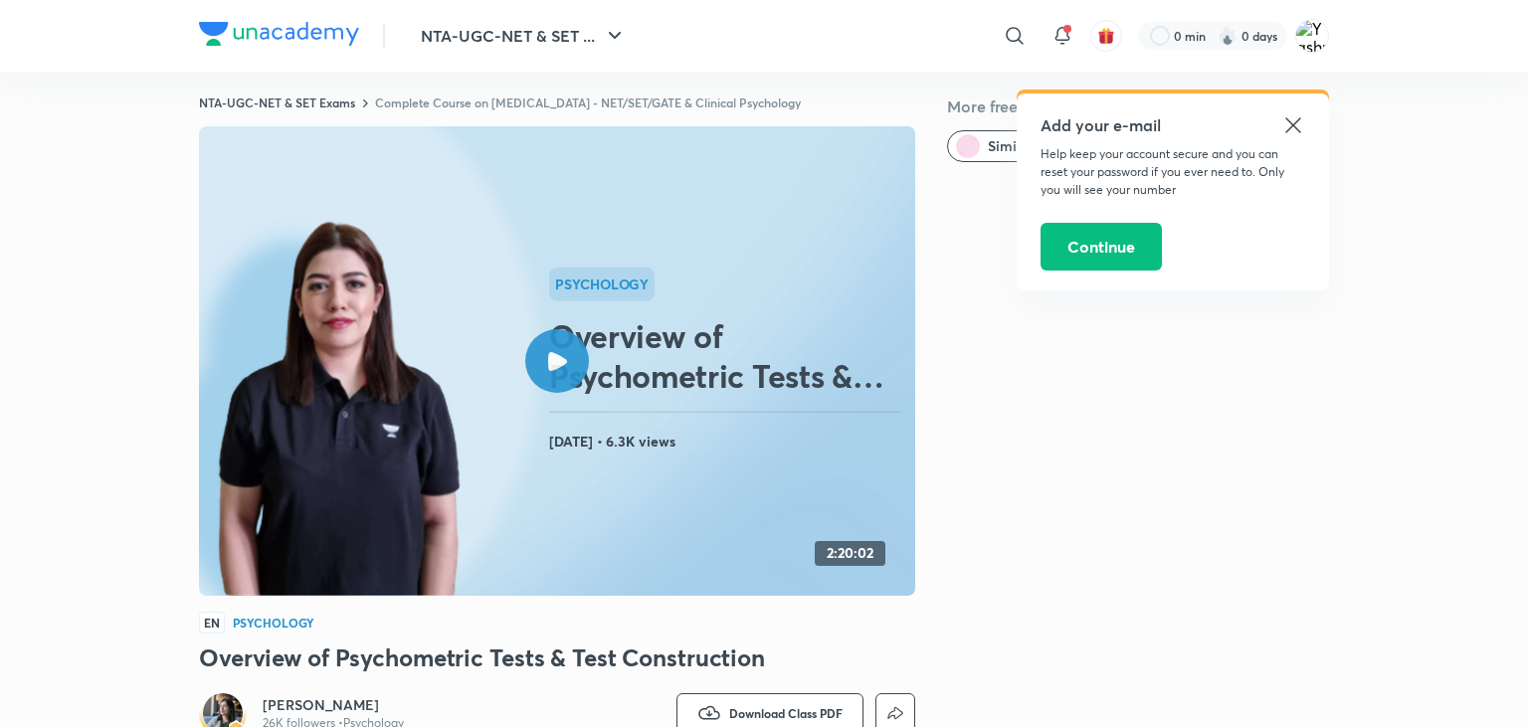
click at [1299, 121] on icon at bounding box center [1292, 124] width 15 height 15
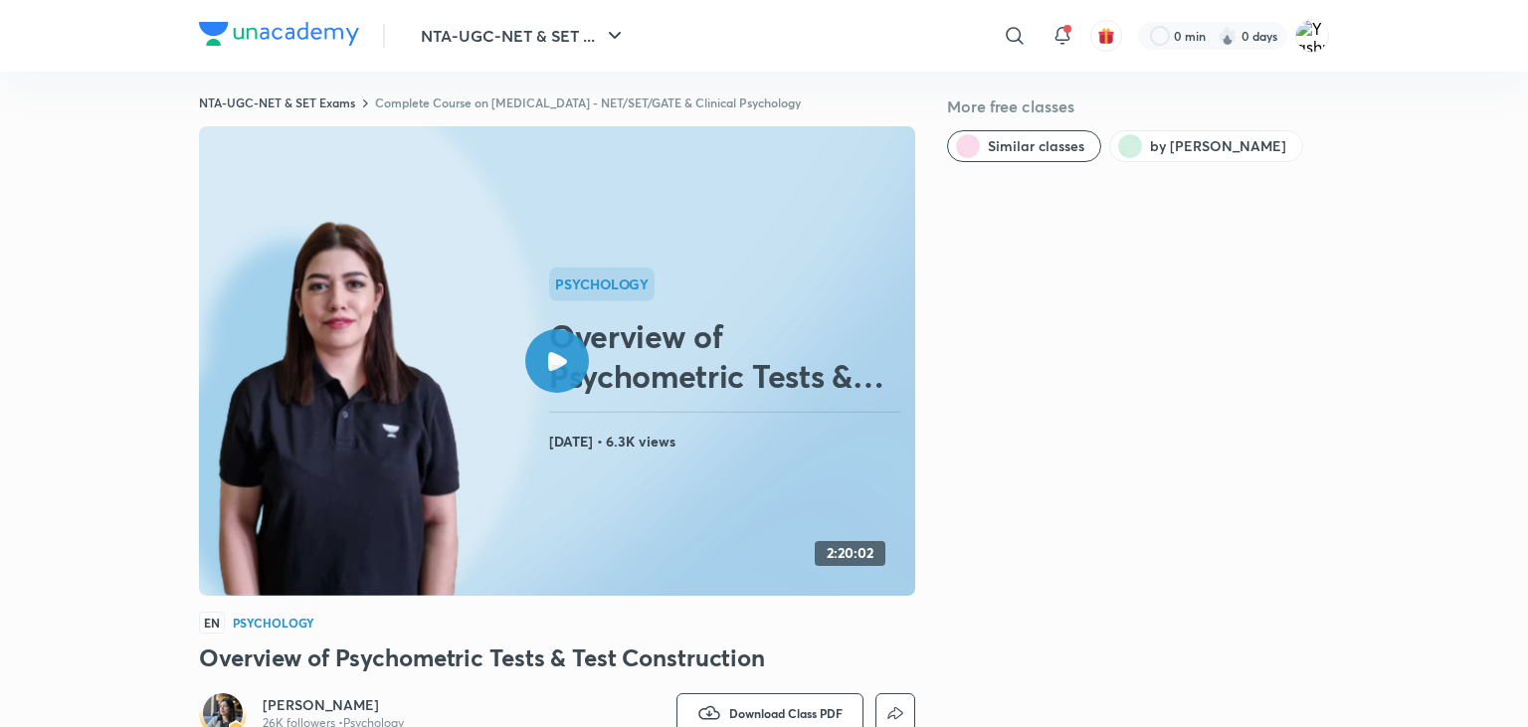
click at [559, 355] on icon at bounding box center [557, 361] width 19 height 19
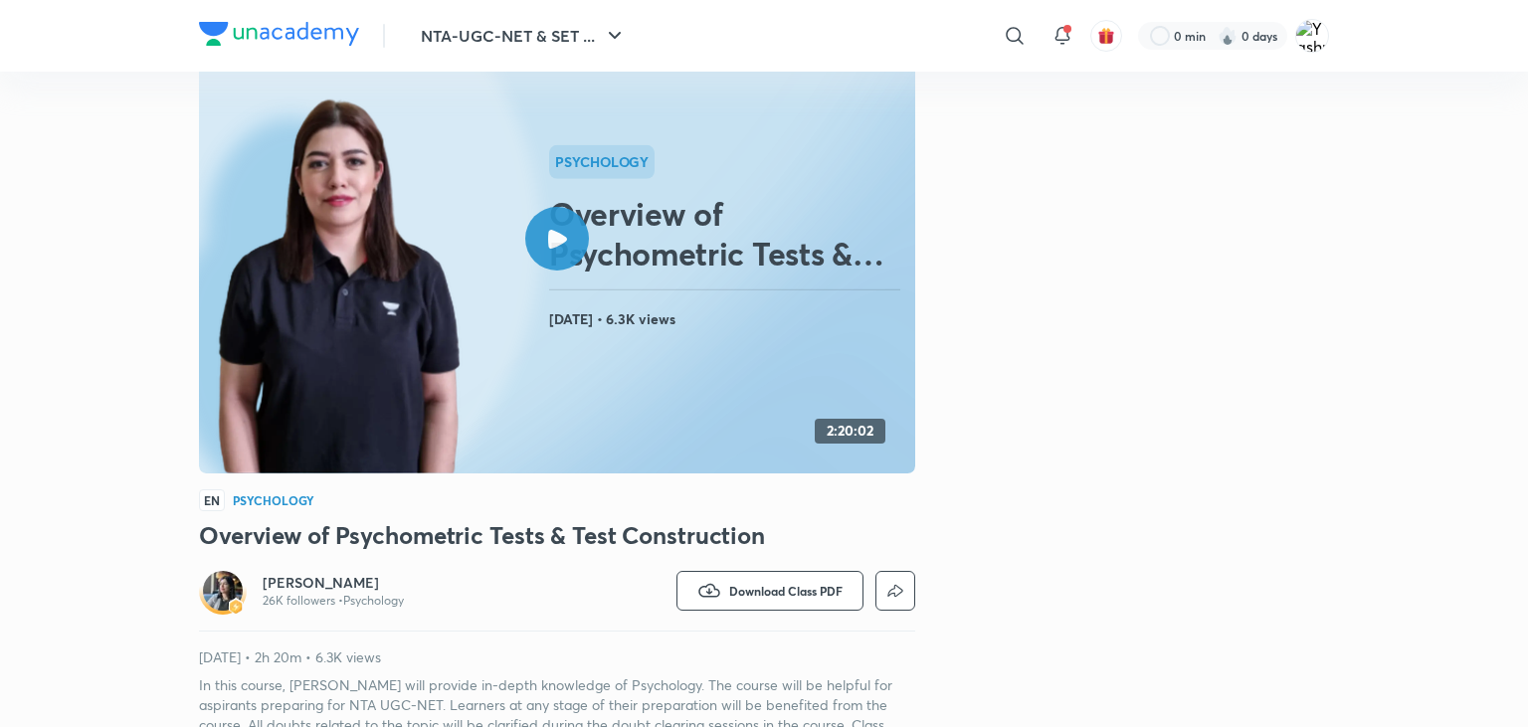
scroll to position [0, 0]
